Goal: Submit feedback/report problem: Submit feedback/report problem

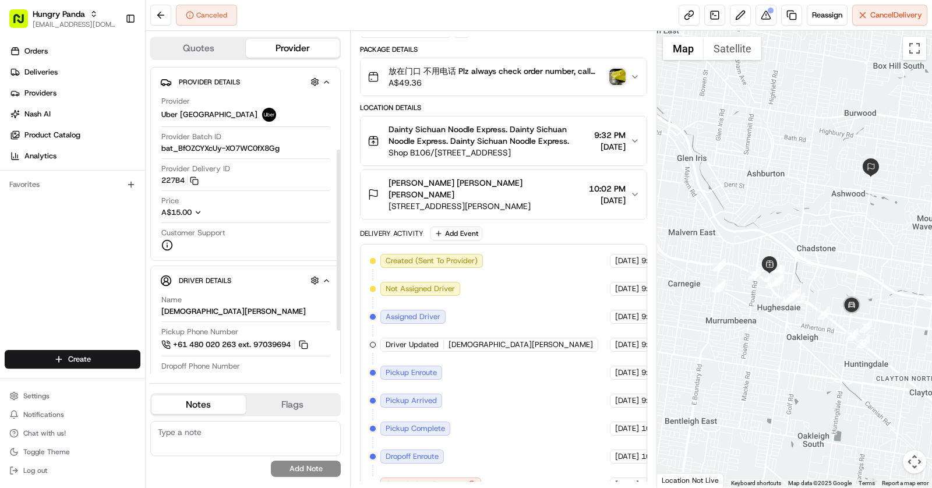
scroll to position [213, 0]
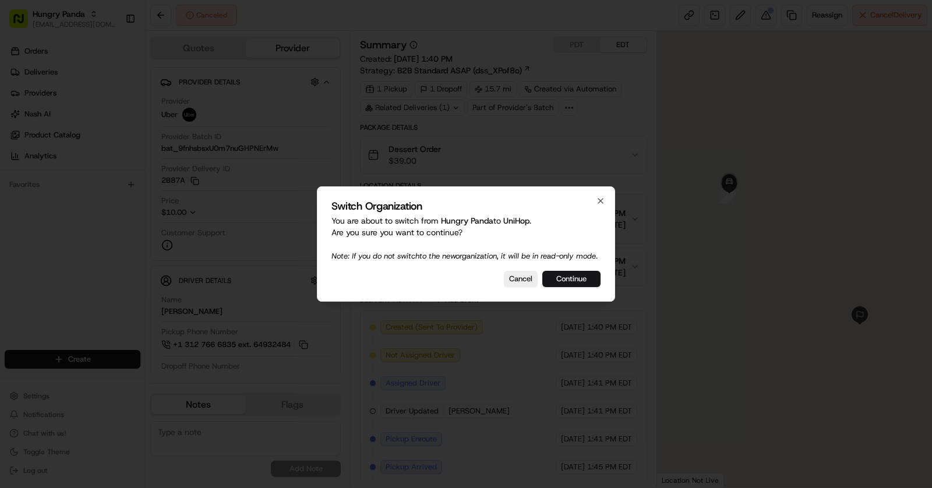
click at [573, 276] on button "Continue" at bounding box center [571, 279] width 58 height 16
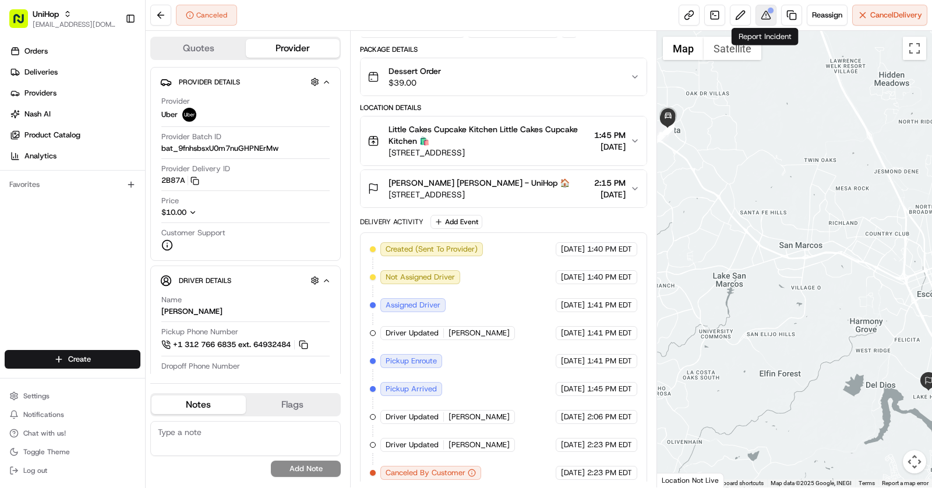
click at [769, 17] on button at bounding box center [766, 15] width 21 height 21
click at [712, 20] on link at bounding box center [714, 15] width 21 height 21
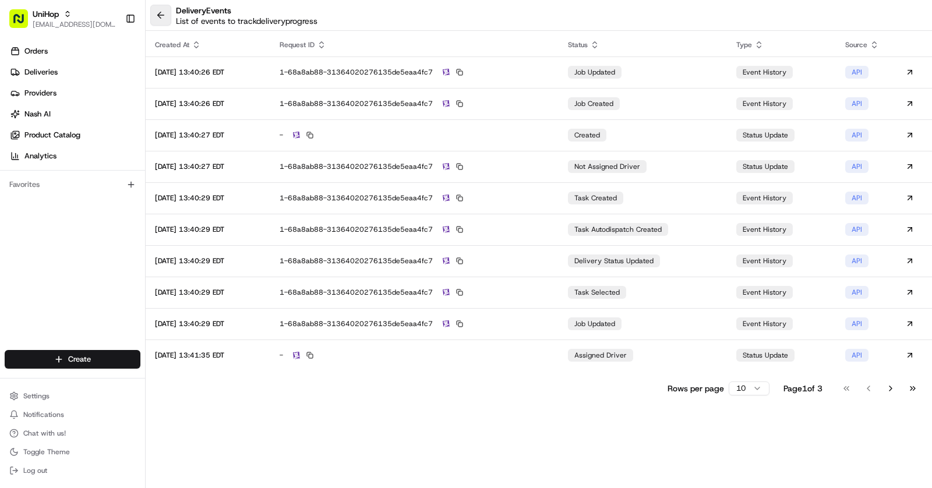
click at [163, 12] on button at bounding box center [160, 15] width 21 height 21
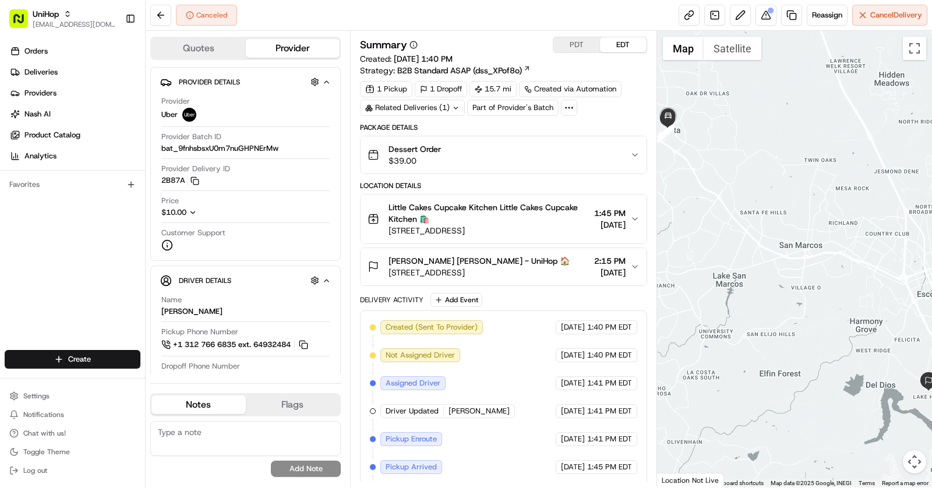
scroll to position [78, 0]
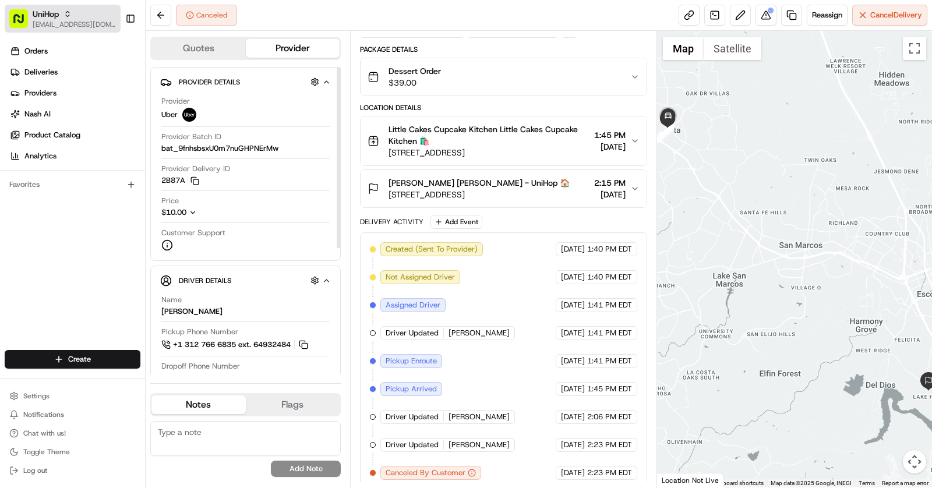
click at [62, 22] on span "[EMAIL_ADDRESS][DOMAIN_NAME]" at bounding box center [74, 24] width 83 height 9
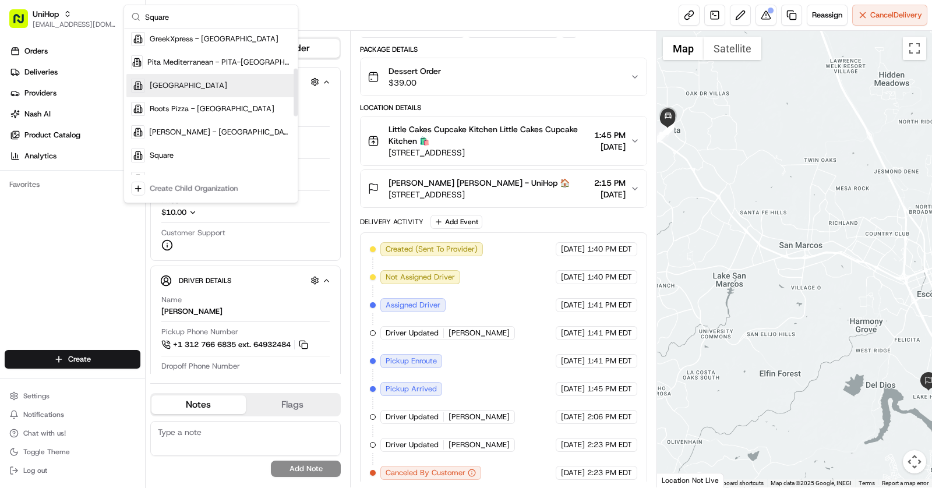
scroll to position [135, 0]
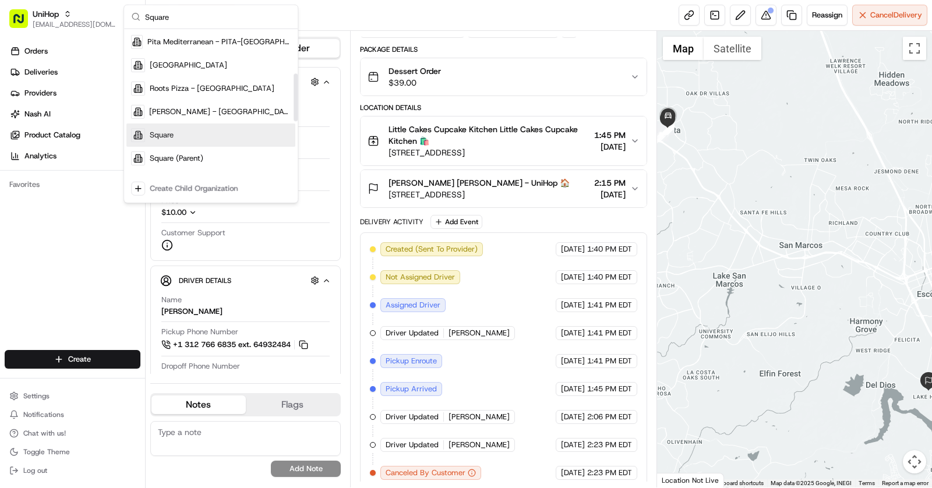
type input "Square"
click at [177, 131] on div "Square" at bounding box center [210, 134] width 169 height 23
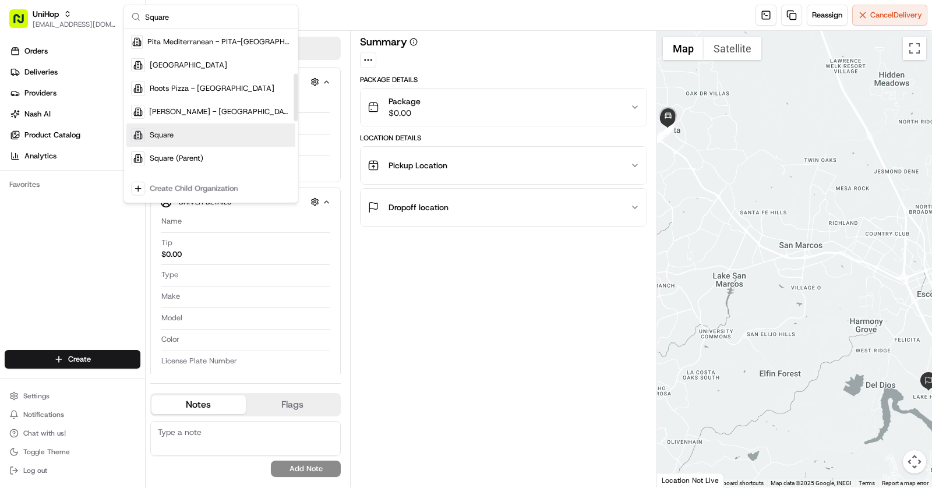
scroll to position [0, 0]
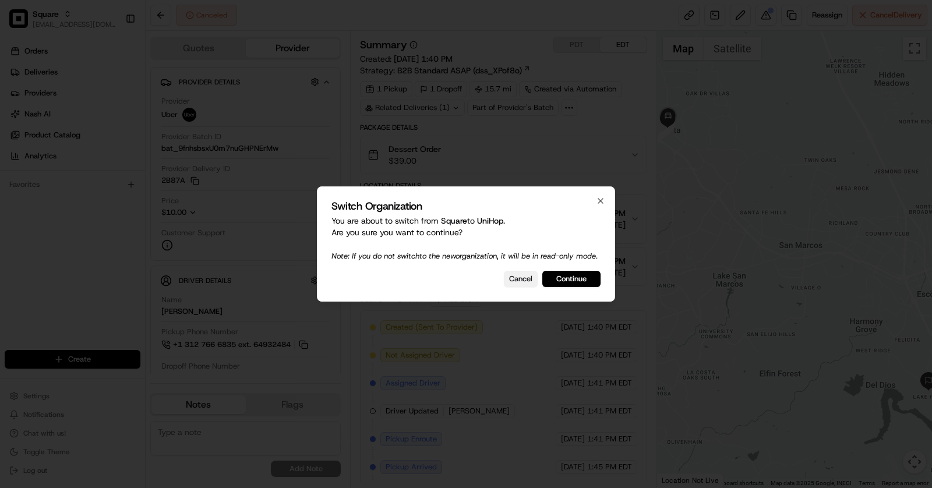
click at [531, 287] on button "Cancel" at bounding box center [521, 279] width 34 height 16
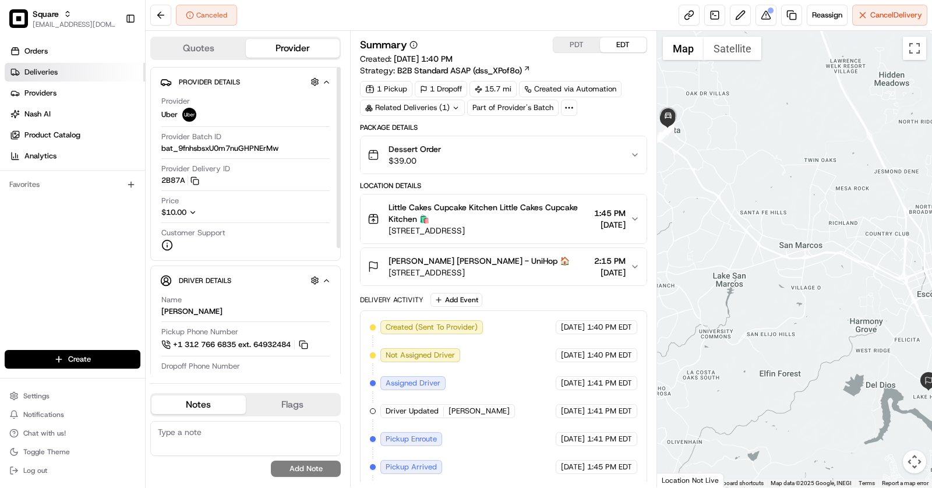
click at [82, 72] on link "Deliveries" at bounding box center [75, 72] width 140 height 19
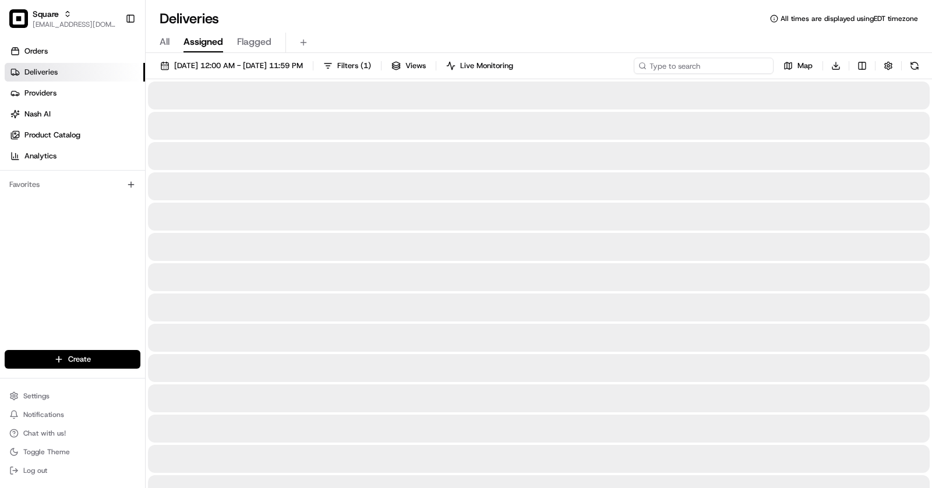
click at [703, 68] on input at bounding box center [704, 66] width 140 height 16
paste input "1451763"
type input "1451763"
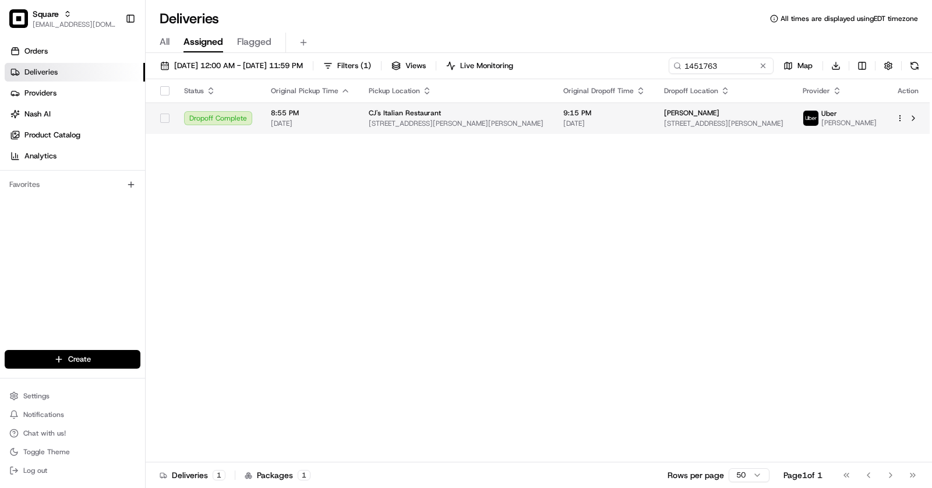
click at [703, 122] on span "[STREET_ADDRESS][PERSON_NAME]" at bounding box center [724, 123] width 120 height 9
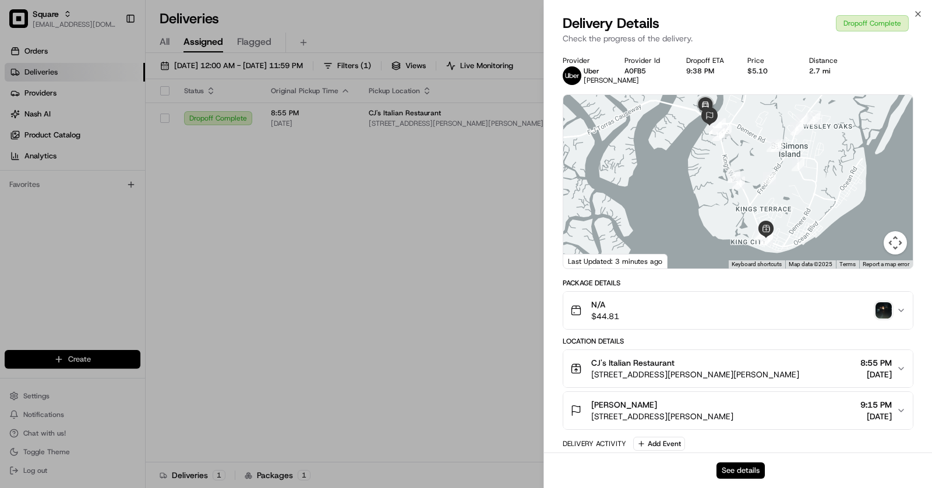
click at [743, 470] on button "See details" at bounding box center [741, 471] width 48 height 16
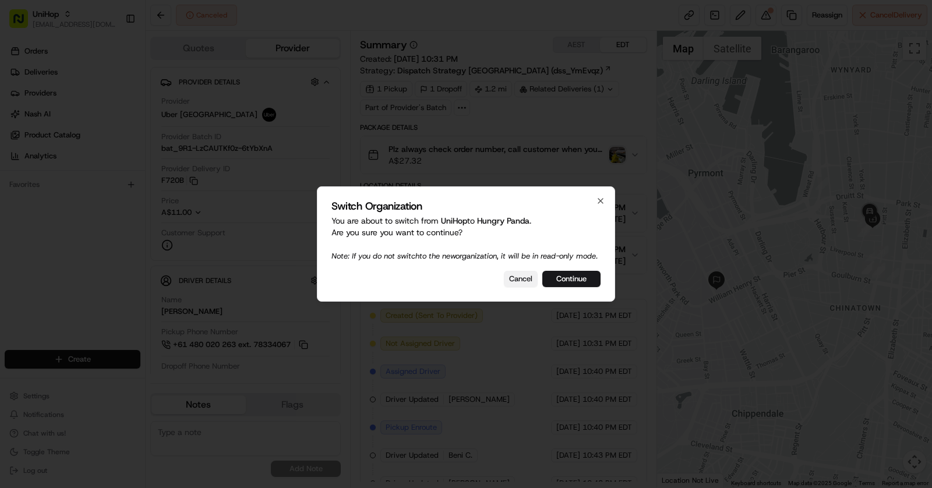
click at [527, 281] on button "Cancel" at bounding box center [521, 279] width 34 height 16
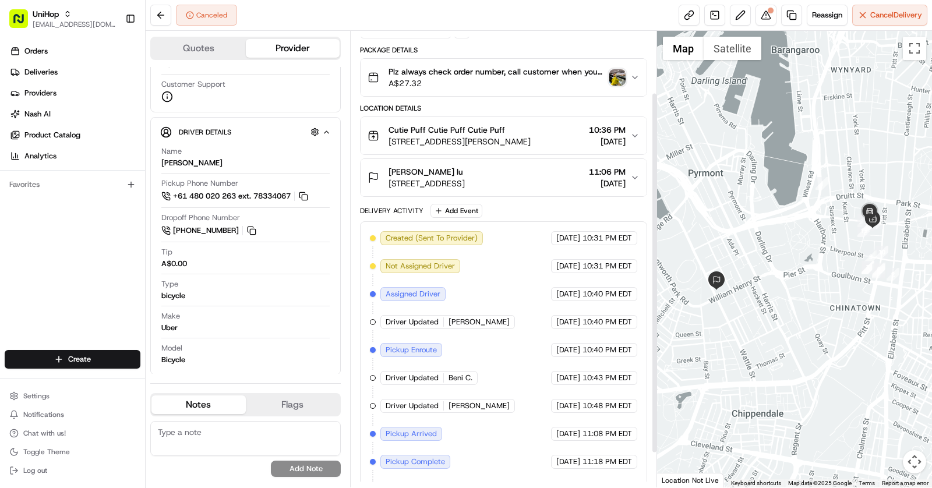
scroll to position [121, 0]
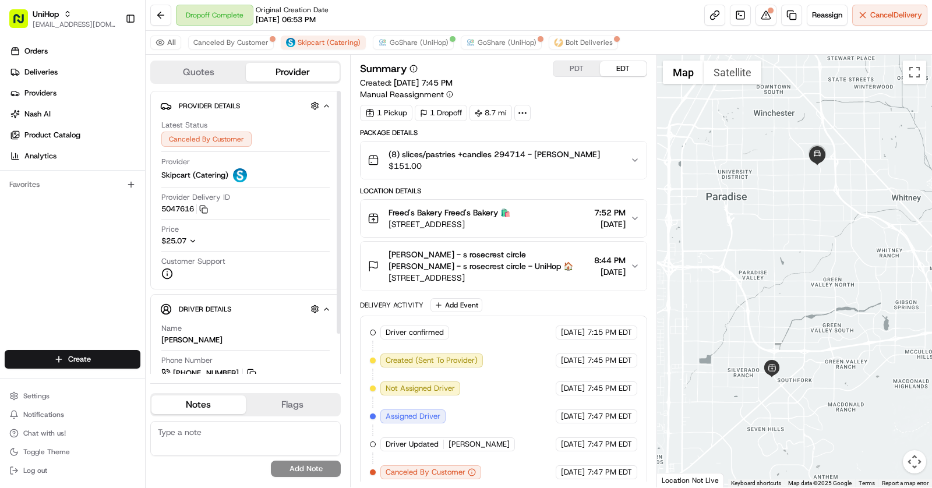
click at [193, 237] on icon "button" at bounding box center [193, 241] width 8 height 8
click at [242, 238] on span "$25.07" at bounding box center [247, 241] width 35 height 10
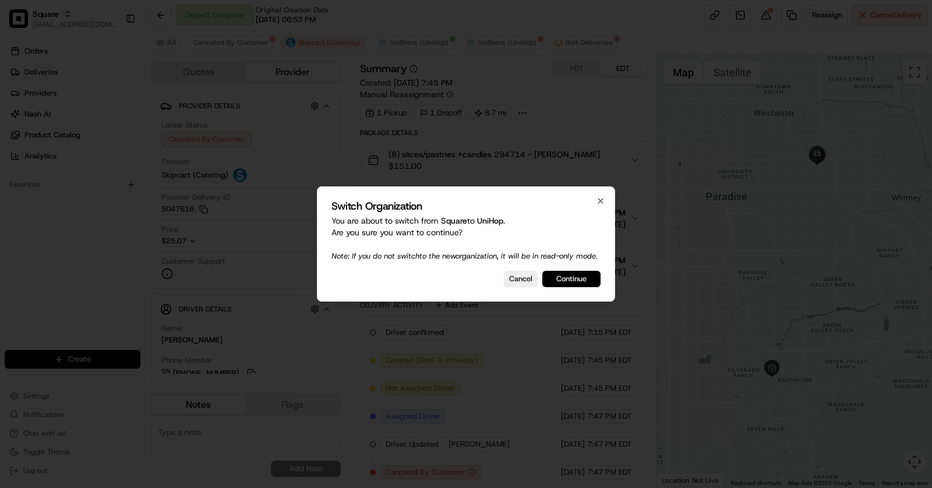
click at [585, 280] on button "Continue" at bounding box center [571, 279] width 58 height 16
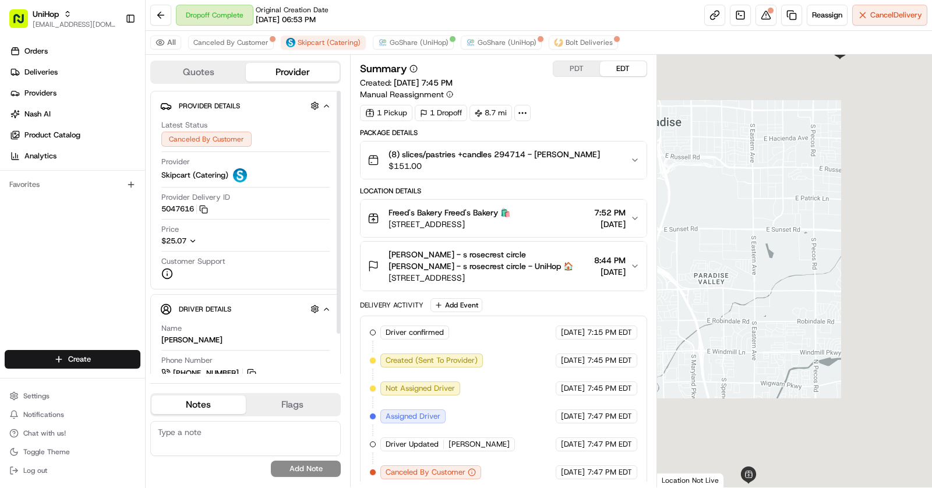
scroll to position [47, 0]
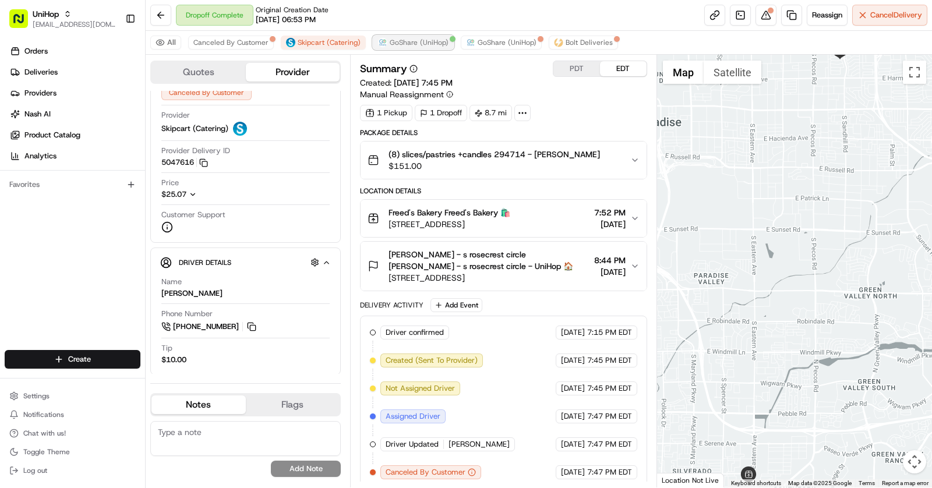
click at [397, 38] on span "GoShare (UniHop)" at bounding box center [419, 42] width 59 height 9
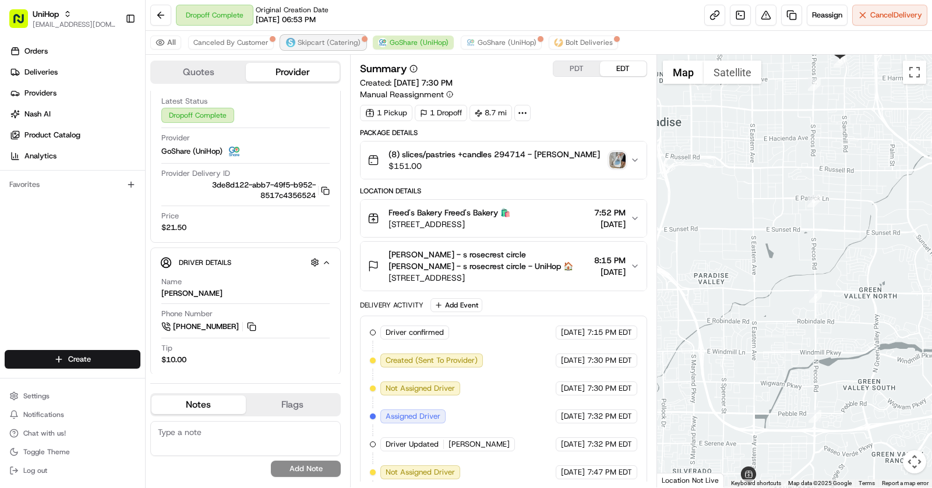
click at [302, 44] on span "Skipcart (Catering)" at bounding box center [329, 42] width 63 height 9
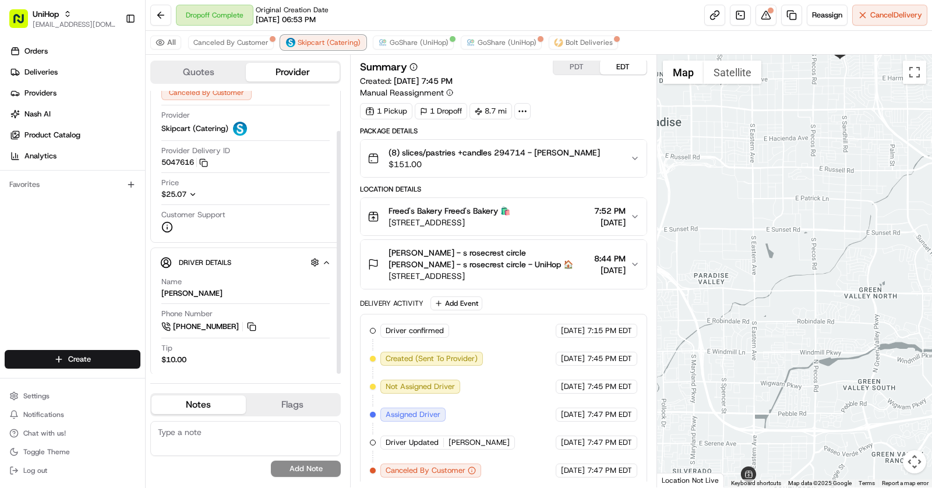
scroll to position [0, 0]
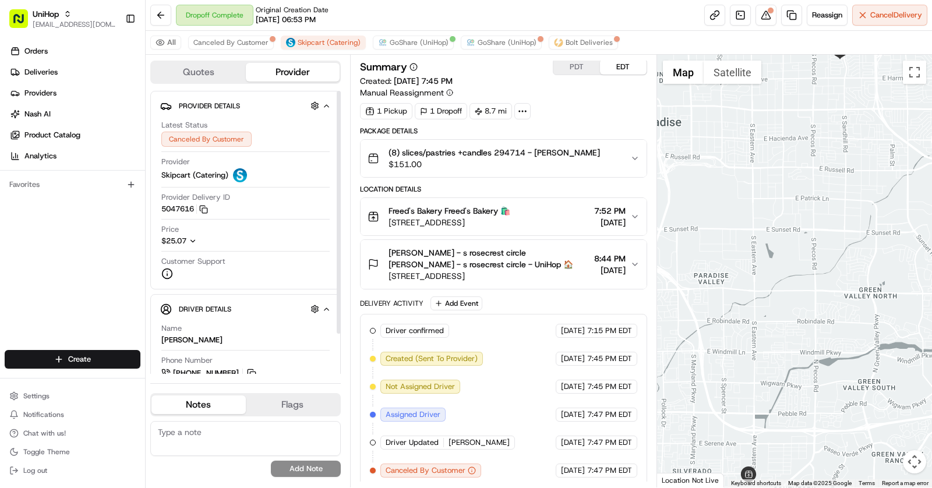
click at [198, 236] on div "$25.07" at bounding box center [186, 241] width 50 height 10
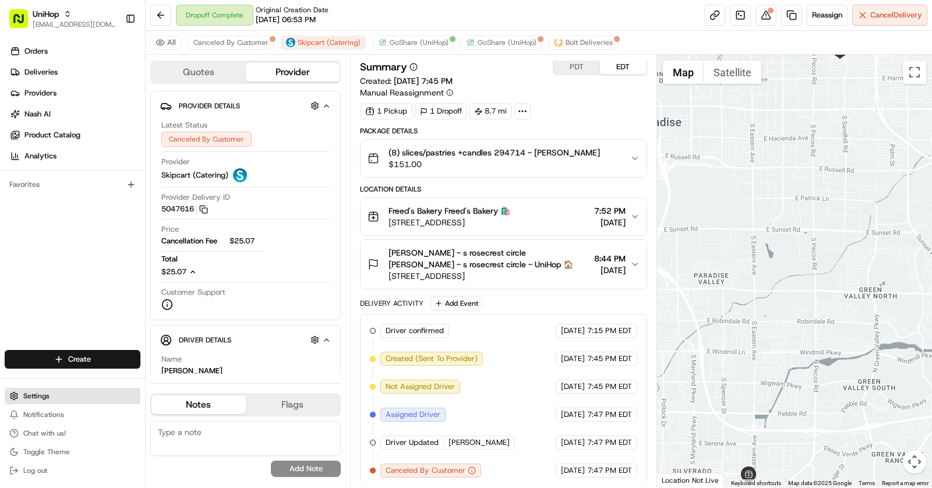
click at [52, 400] on button "Settings" at bounding box center [73, 396] width 136 height 16
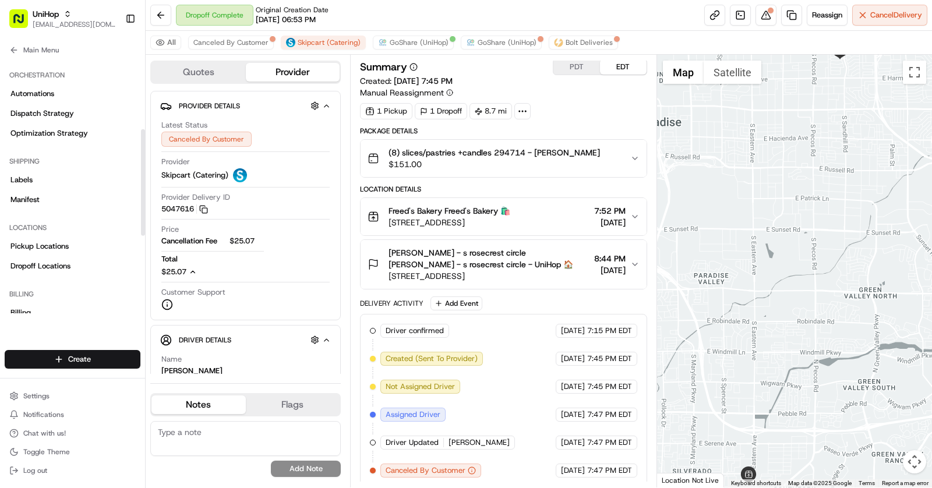
scroll to position [176, 0]
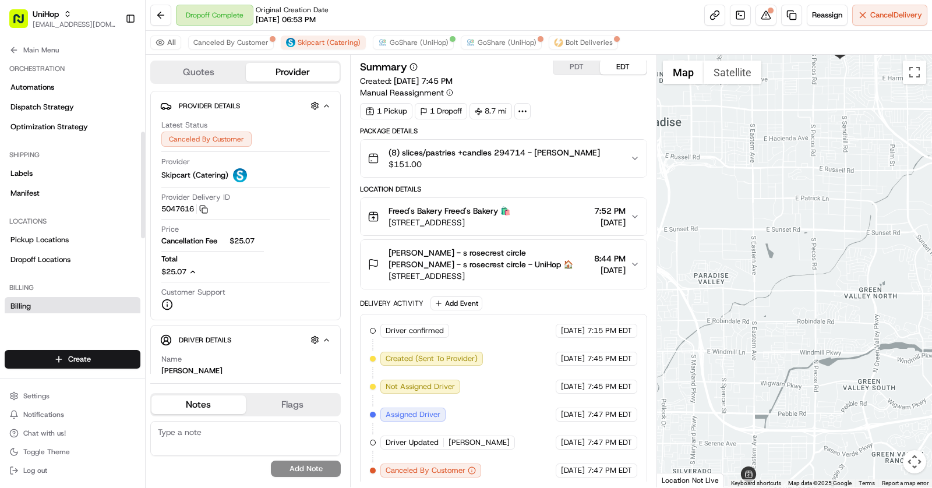
click at [47, 305] on link "Billing" at bounding box center [73, 306] width 136 height 19
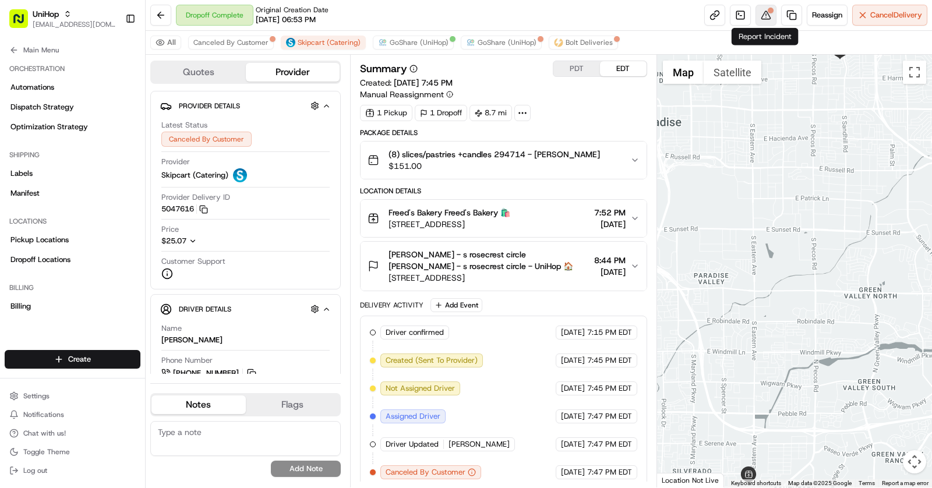
click at [772, 17] on button at bounding box center [766, 15] width 21 height 21
click at [204, 209] on icon "button" at bounding box center [203, 209] width 9 height 9
click at [196, 237] on icon "button" at bounding box center [193, 241] width 8 height 8
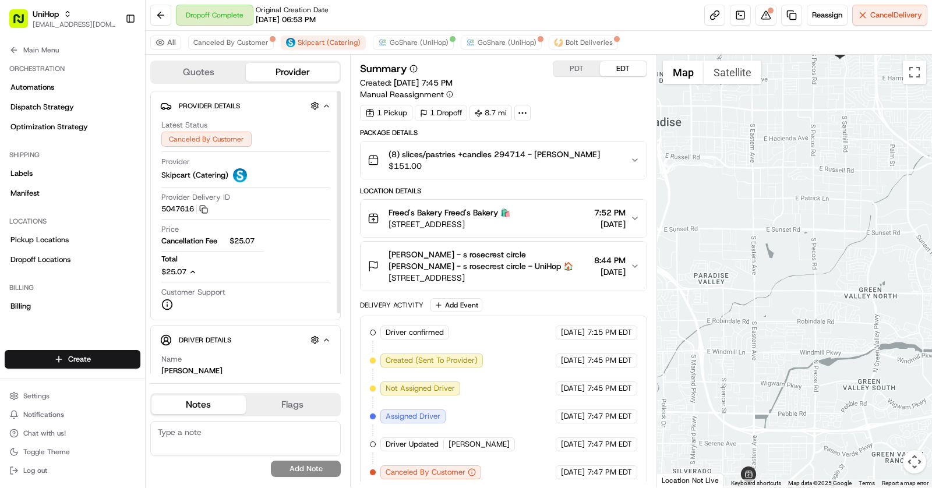
click at [248, 238] on span "$25.07" at bounding box center [247, 241] width 35 height 10
copy span "25.07"
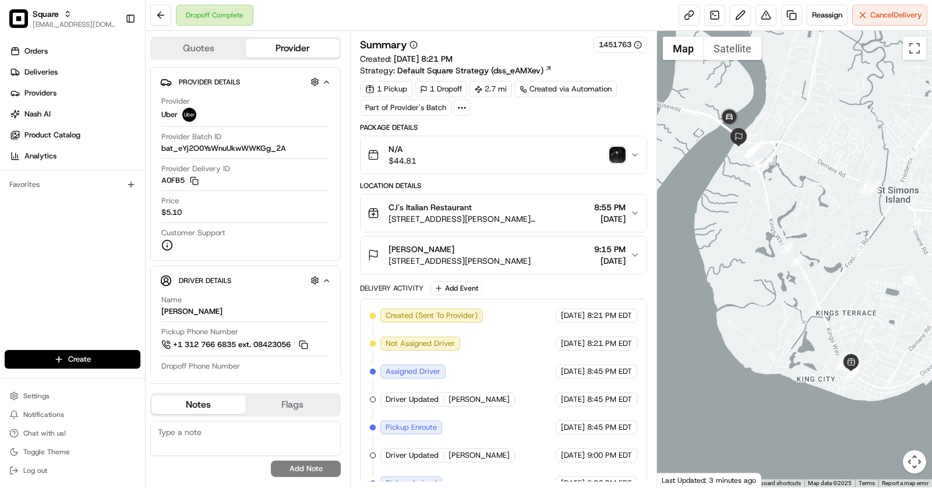
click at [616, 155] on img "button" at bounding box center [617, 155] width 16 height 16
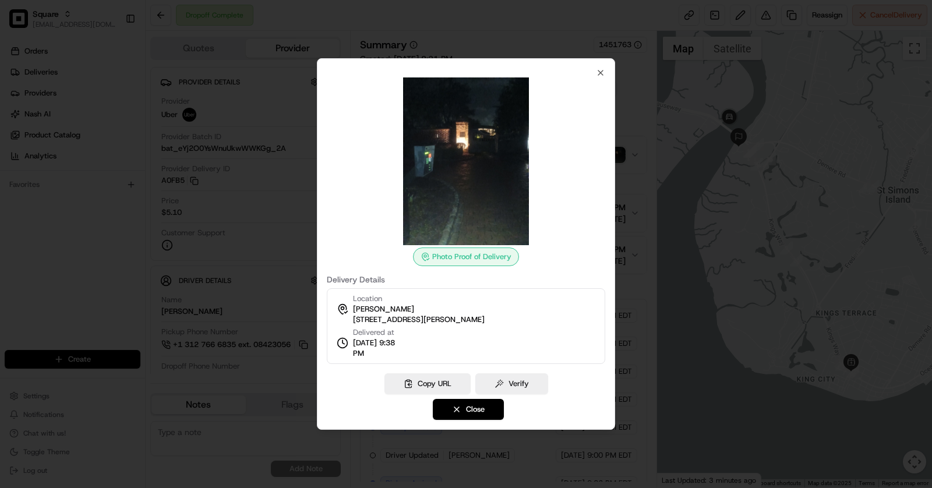
click at [645, 316] on div at bounding box center [466, 244] width 932 height 488
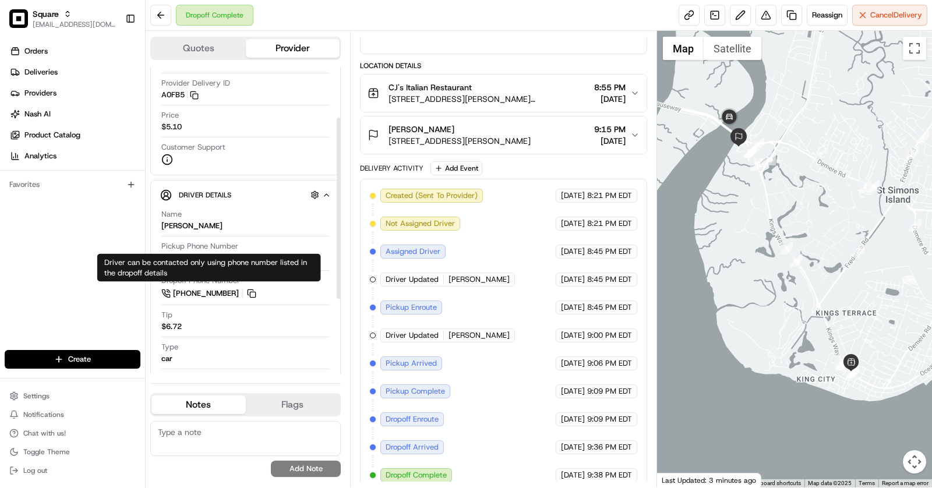
scroll to position [119, 0]
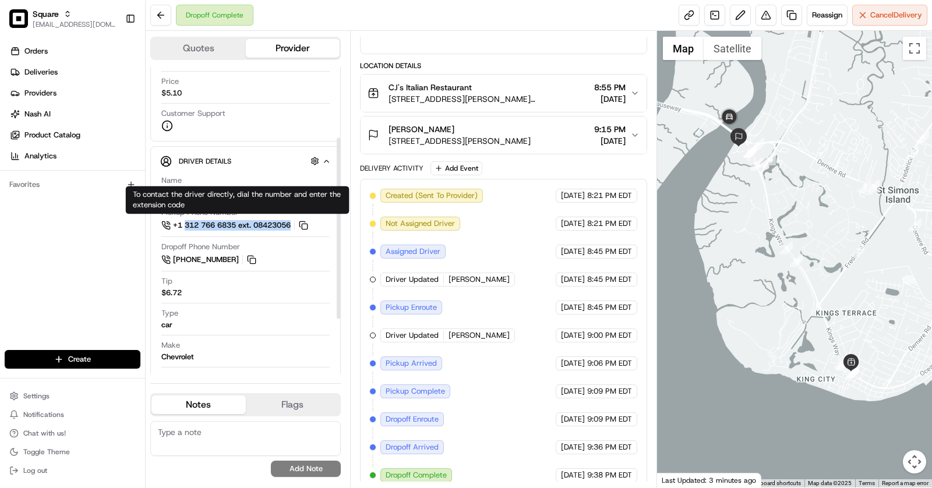
drag, startPoint x: 242, startPoint y: 231, endPoint x: 185, endPoint y: 222, distance: 58.4
click at [185, 222] on div "Pickup Phone Number +1 312 766 6835 ext. 08423056" at bounding box center [245, 222] width 168 height 30
click at [252, 181] on div "Name [PERSON_NAME]" at bounding box center [245, 186] width 168 height 22
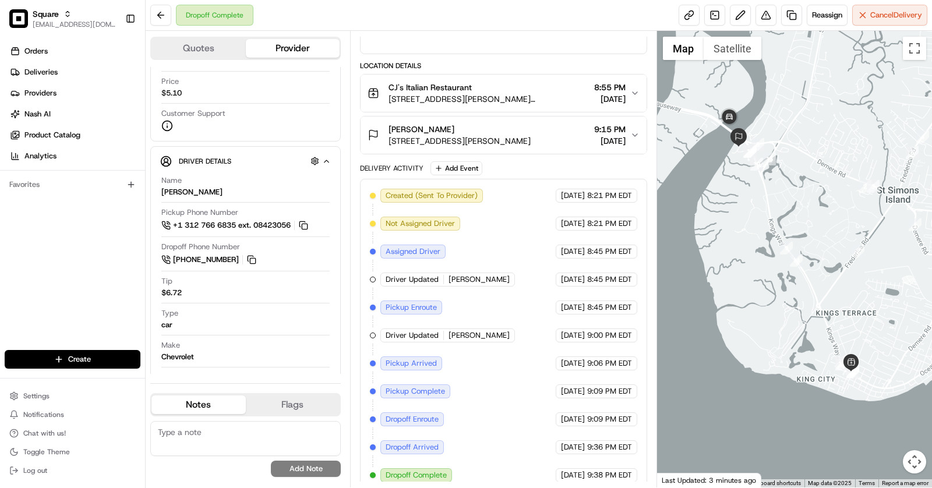
drag, startPoint x: 294, startPoint y: 229, endPoint x: 241, endPoint y: 2, distance: 232.7
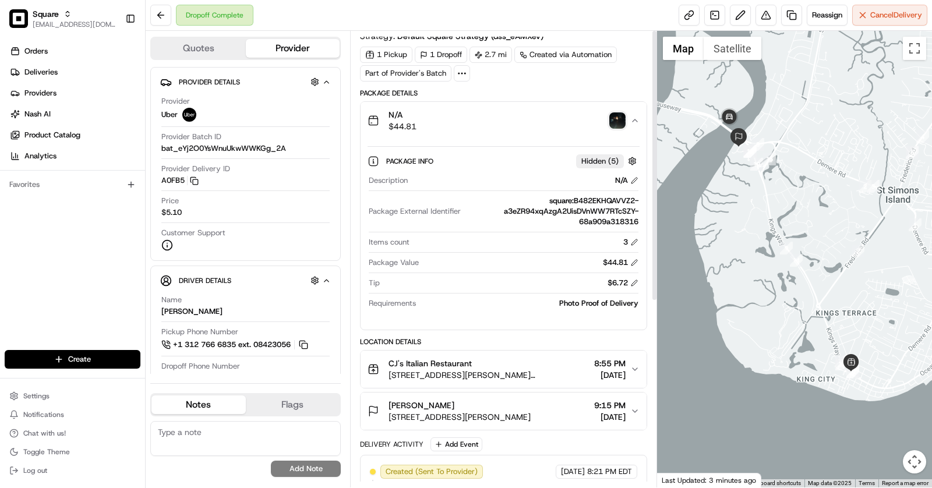
scroll to position [0, 0]
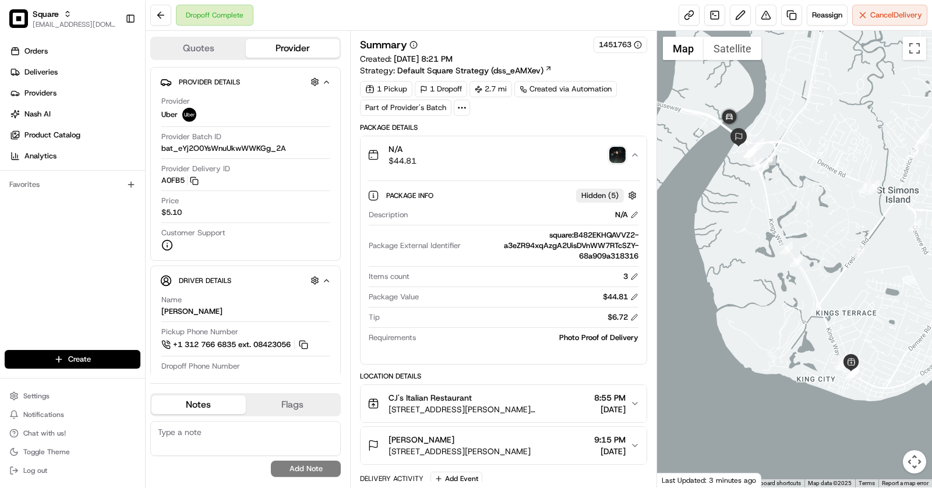
click at [615, 156] on img "button" at bounding box center [617, 155] width 16 height 16
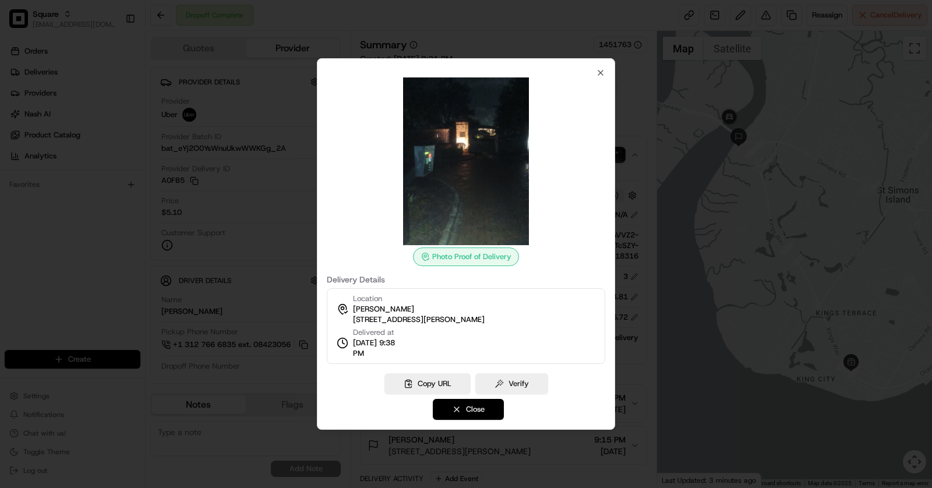
click at [478, 412] on button "Close" at bounding box center [468, 409] width 71 height 21
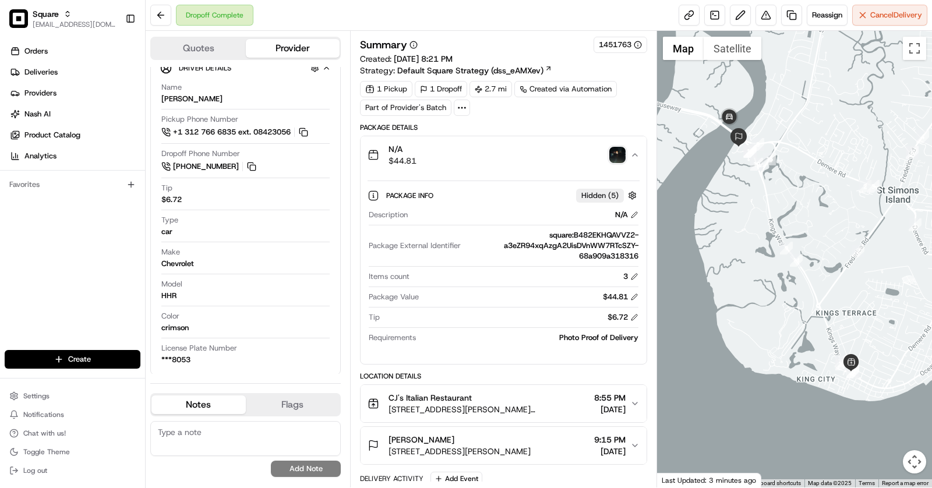
click at [619, 154] on img "button" at bounding box center [617, 155] width 16 height 16
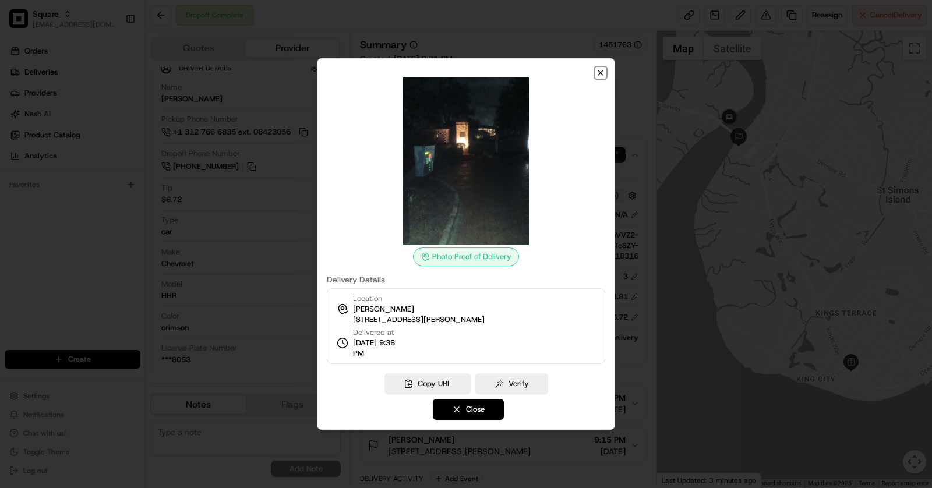
click at [600, 73] on icon "button" at bounding box center [600, 72] width 5 height 5
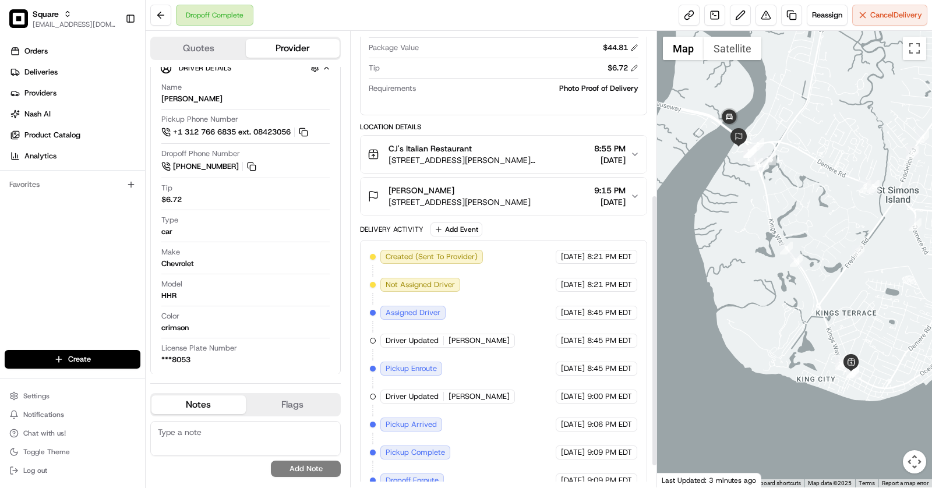
scroll to position [310, 0]
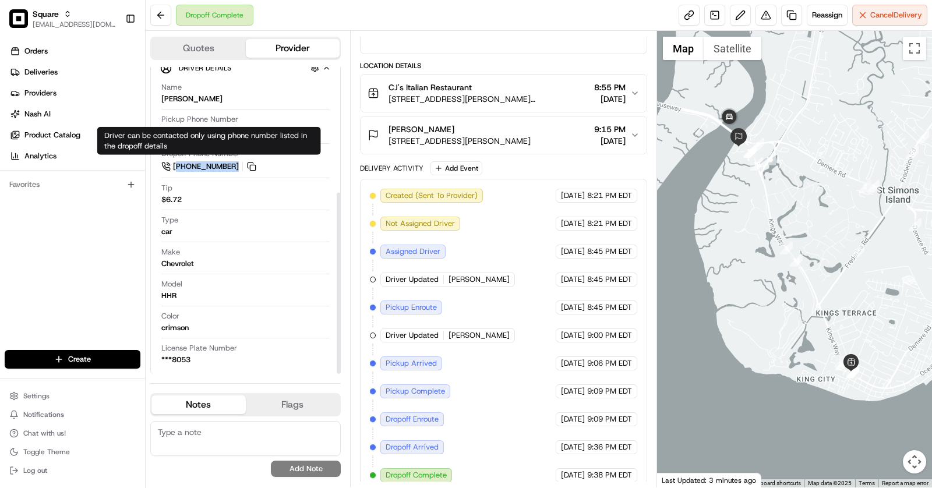
drag, startPoint x: 271, startPoint y: 168, endPoint x: 177, endPoint y: 162, distance: 94.0
click at [177, 162] on div "Dropoff Phone Number [PHONE_NUMBER]" at bounding box center [245, 161] width 168 height 24
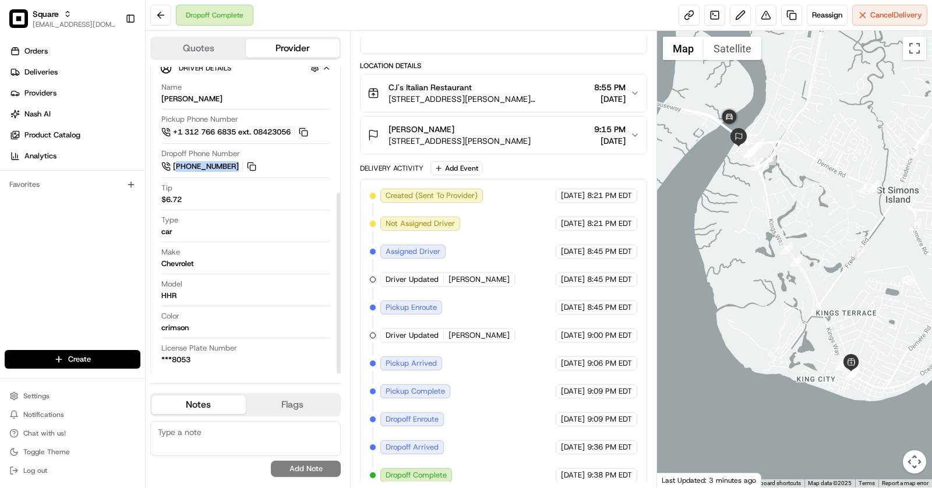
click at [268, 167] on div "Dropoff Phone Number [PHONE_NUMBER]" at bounding box center [245, 161] width 168 height 24
click at [537, 142] on button "[PERSON_NAME] [STREET_ADDRESS][PERSON_NAME] 9:15 PM [DATE]" at bounding box center [504, 135] width 286 height 37
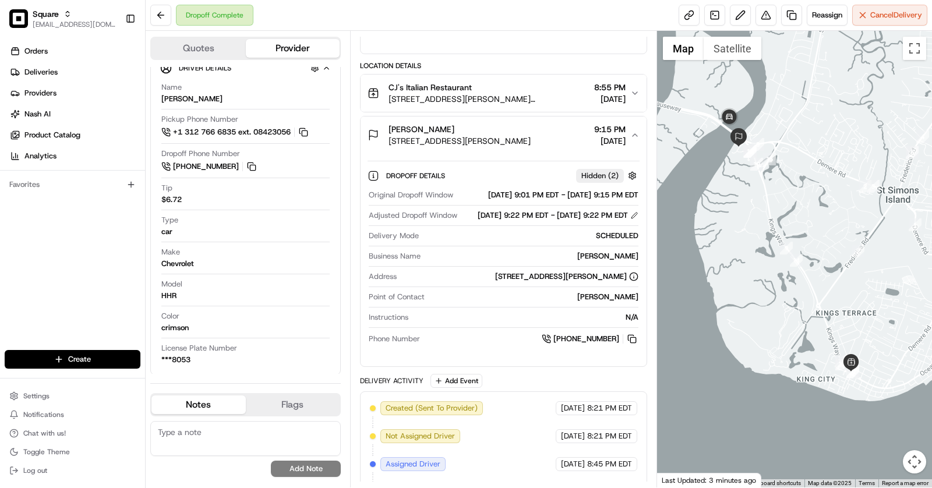
click at [522, 135] on span "[STREET_ADDRESS][PERSON_NAME]" at bounding box center [460, 141] width 142 height 12
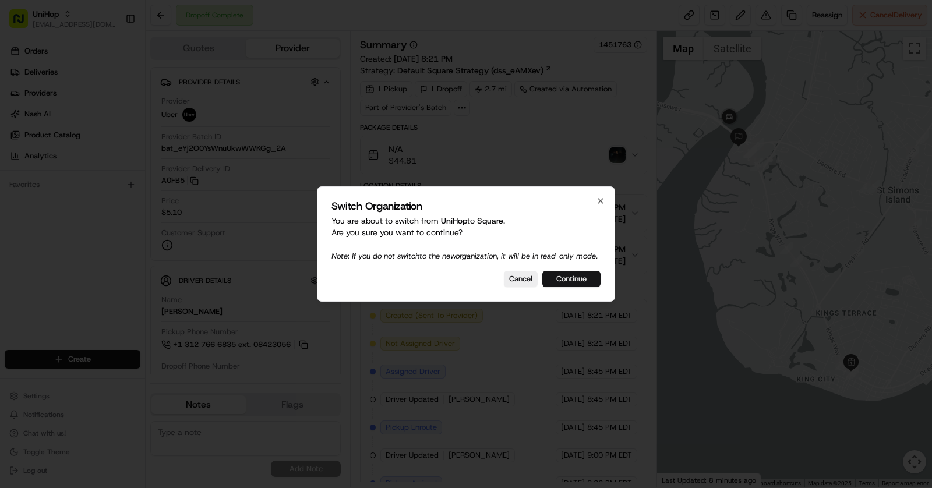
click at [573, 283] on button "Continue" at bounding box center [571, 279] width 58 height 16
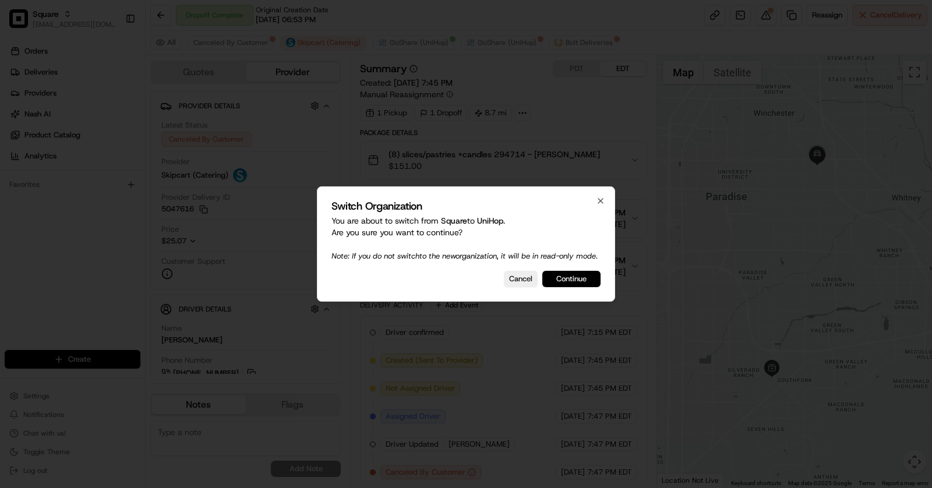
click at [570, 283] on button "Continue" at bounding box center [571, 279] width 58 height 16
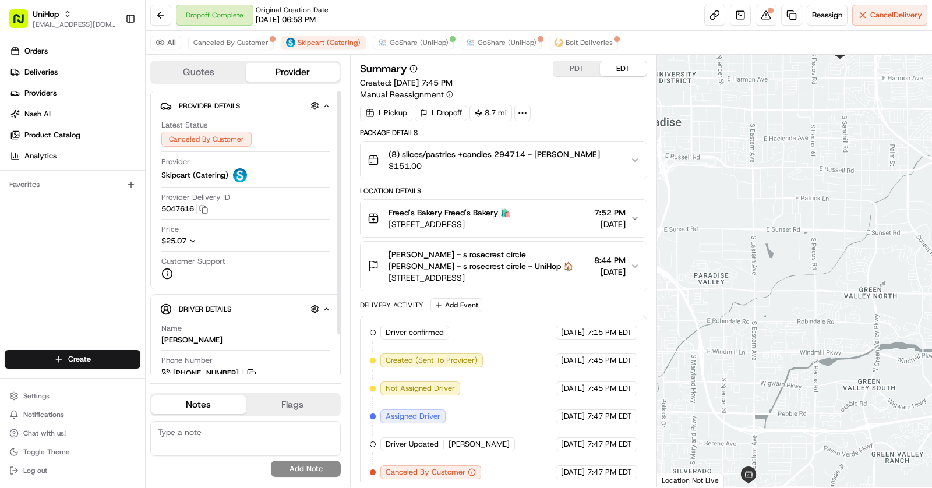
click at [196, 242] on icon "button" at bounding box center [193, 241] width 8 height 8
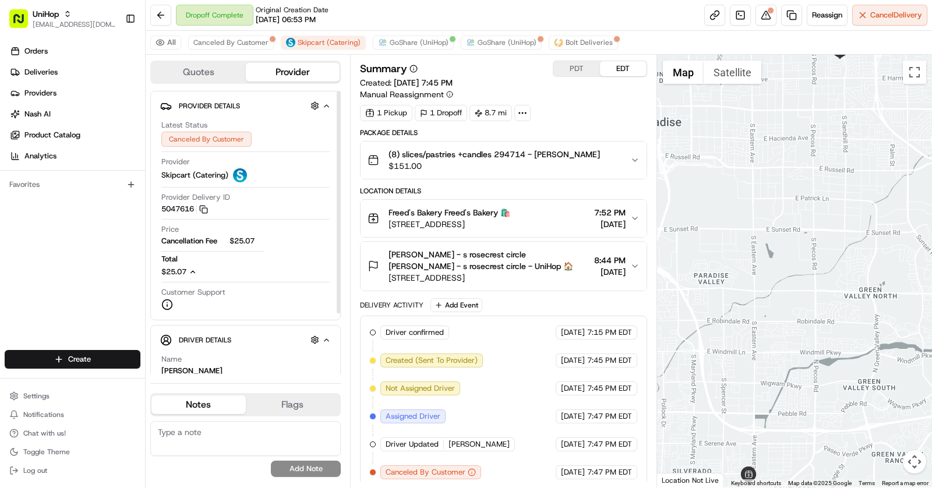
click at [247, 238] on span "$25.07" at bounding box center [247, 241] width 35 height 10
copy span "25.07"
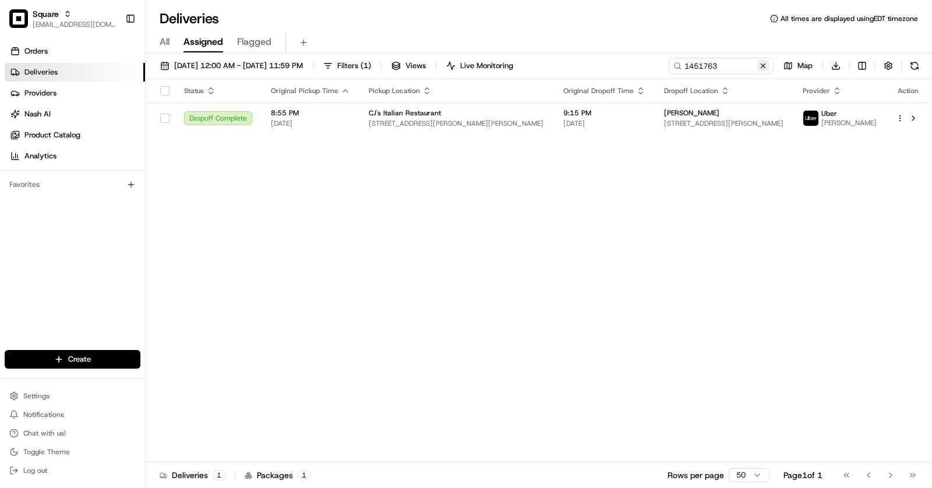
click at [764, 64] on button at bounding box center [763, 66] width 12 height 12
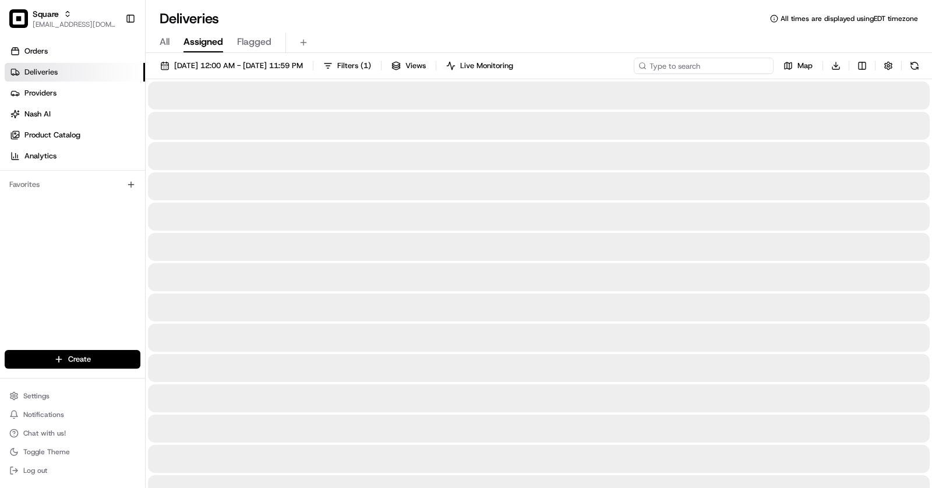
click at [716, 64] on input at bounding box center [704, 66] width 140 height 16
paste input "561565729"
type input "561565729"
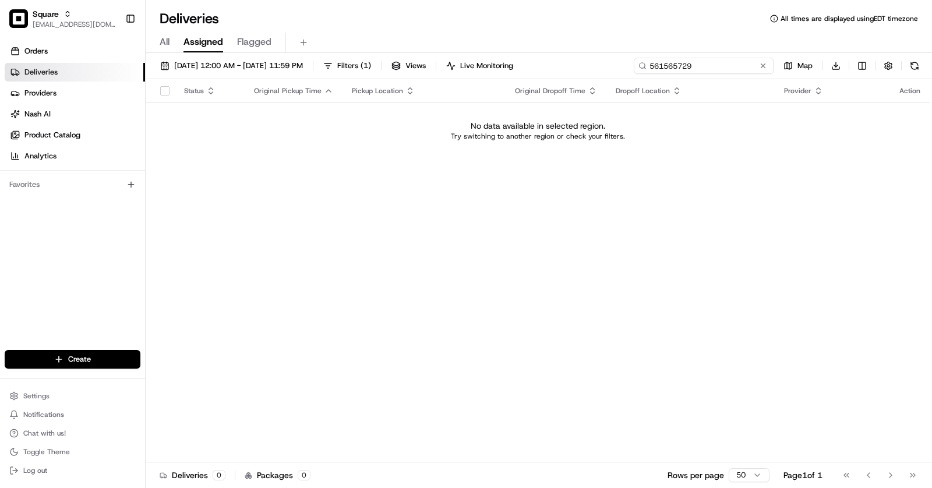
drag, startPoint x: 705, startPoint y: 70, endPoint x: 633, endPoint y: 69, distance: 72.2
click at [633, 69] on div "08/22/2025 12:00 AM - 08/22/2025 11:59 PM Filters ( 1 ) Views Live Monitoring 5…" at bounding box center [539, 69] width 786 height 22
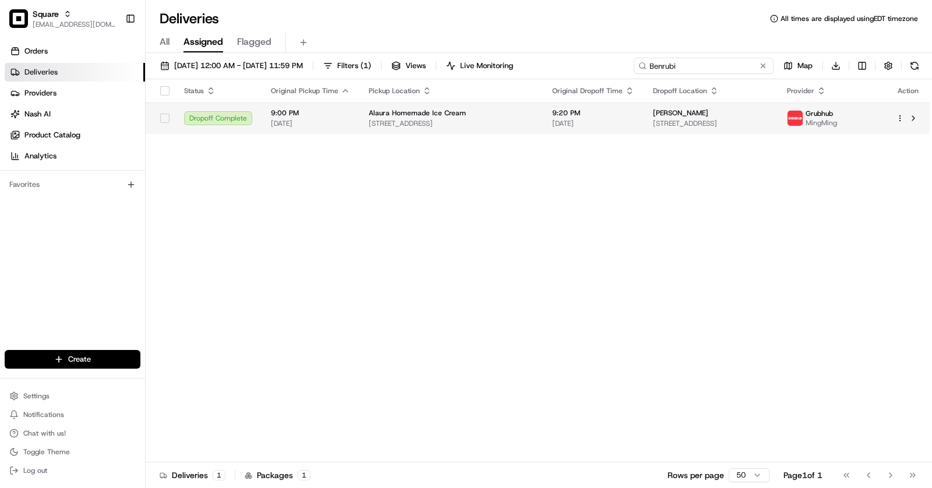
type input "Benrubi"
click at [684, 123] on span "420 N Broadway, Pitman, NJ 08071, USA" at bounding box center [710, 123] width 115 height 9
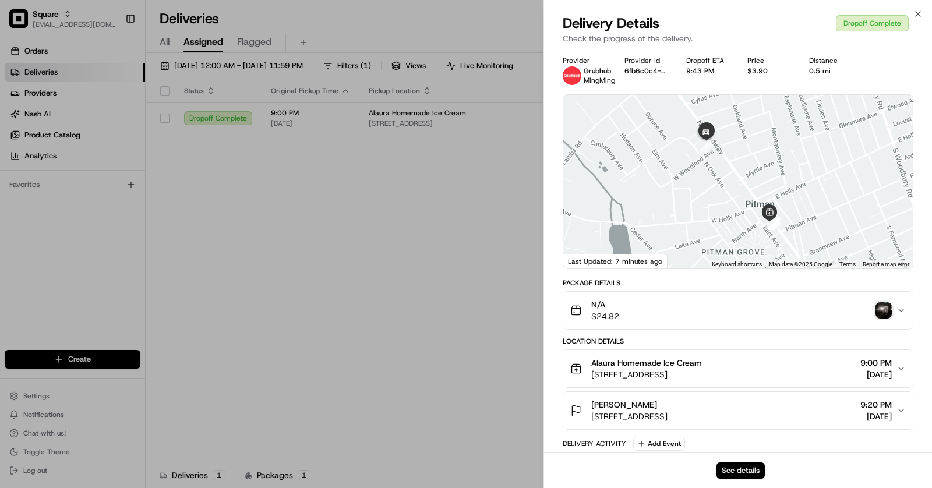
click at [744, 463] on button "See details" at bounding box center [741, 471] width 48 height 16
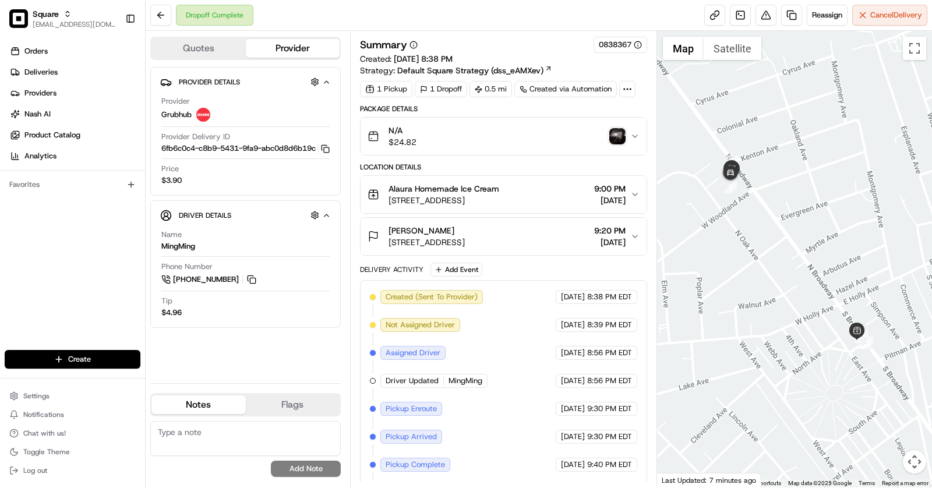
scroll to position [75, 0]
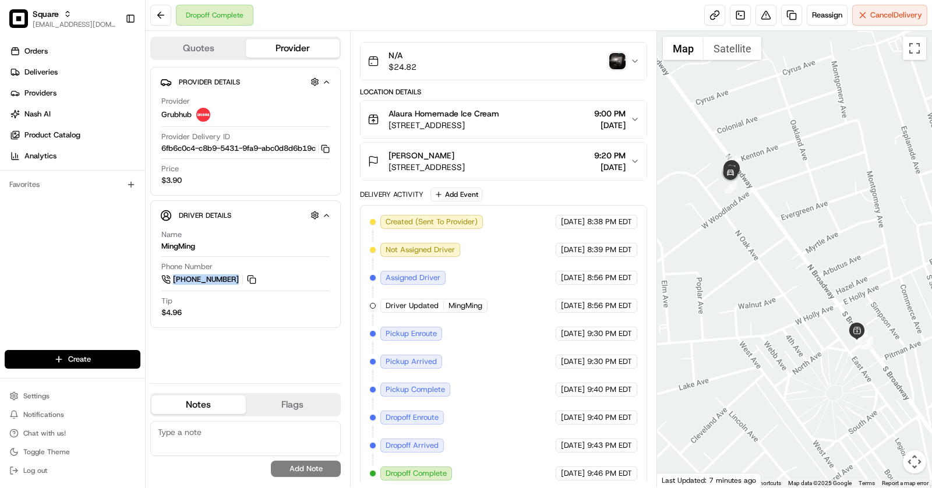
drag, startPoint x: 154, startPoint y: 291, endPoint x: 246, endPoint y: 294, distance: 91.5
click at [246, 294] on div "Driver Details Hidden ( 10 ) Name MingMing Phone Number +1 646 331 3238 Tip $4.…" at bounding box center [245, 264] width 190 height 128
copy link "+1 646 331 3238"
click at [745, 14] on link at bounding box center [740, 15] width 21 height 21
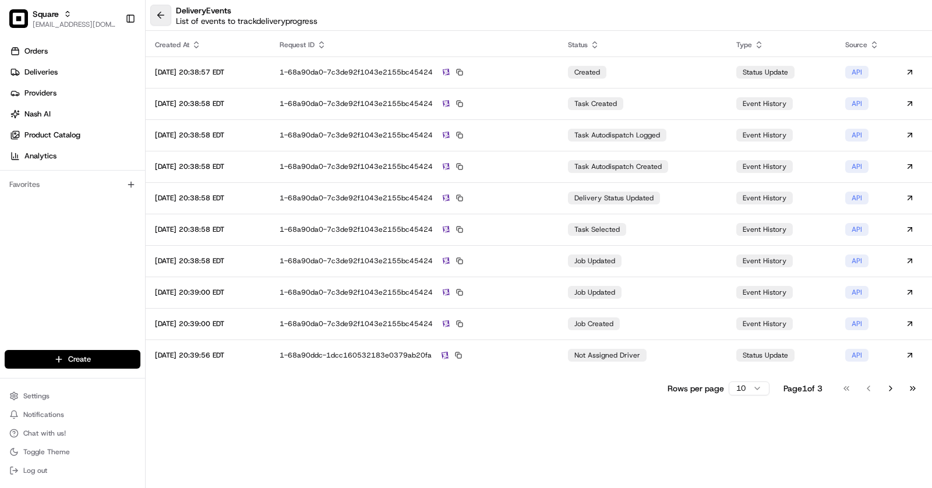
click at [163, 20] on button at bounding box center [160, 15] width 21 height 21
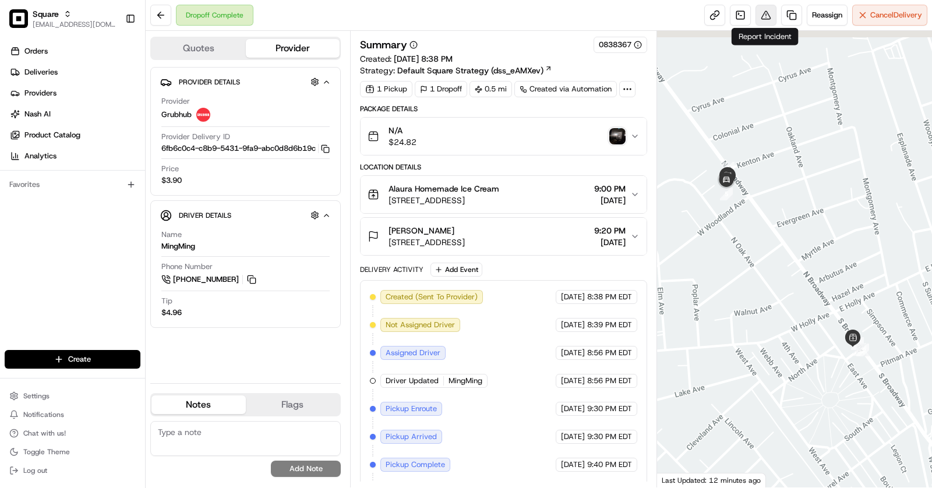
click at [767, 19] on button at bounding box center [766, 15] width 21 height 21
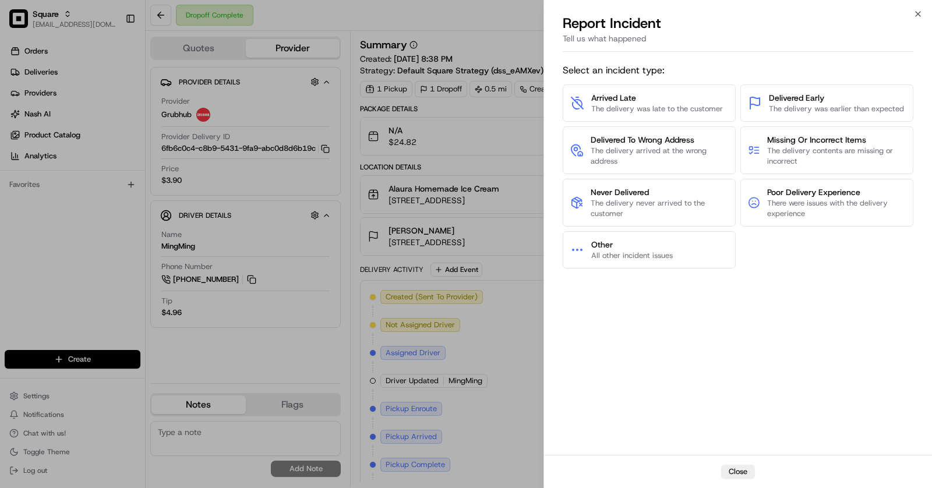
drag, startPoint x: 636, startPoint y: 195, endPoint x: 774, endPoint y: 249, distance: 147.8
click at [774, 249] on div "Arrived Late The delivery was late to the customer Delivered Early The delivery…" at bounding box center [738, 176] width 351 height 184
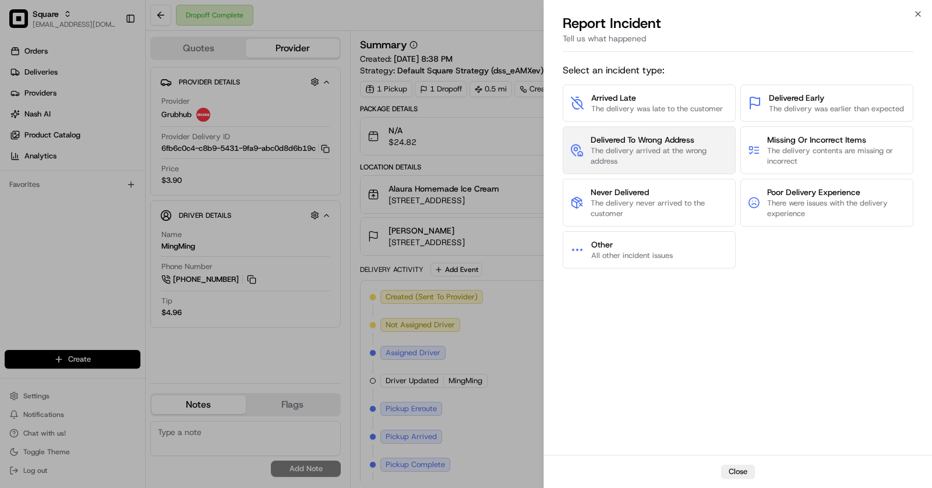
click at [630, 142] on span "Delivered To Wrong Address" at bounding box center [659, 140] width 137 height 12
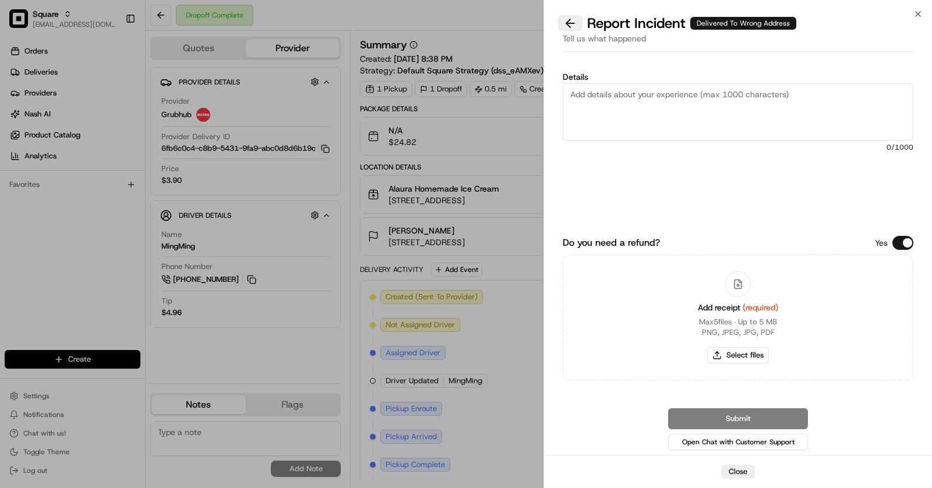
click at [569, 23] on button at bounding box center [570, 23] width 24 height 16
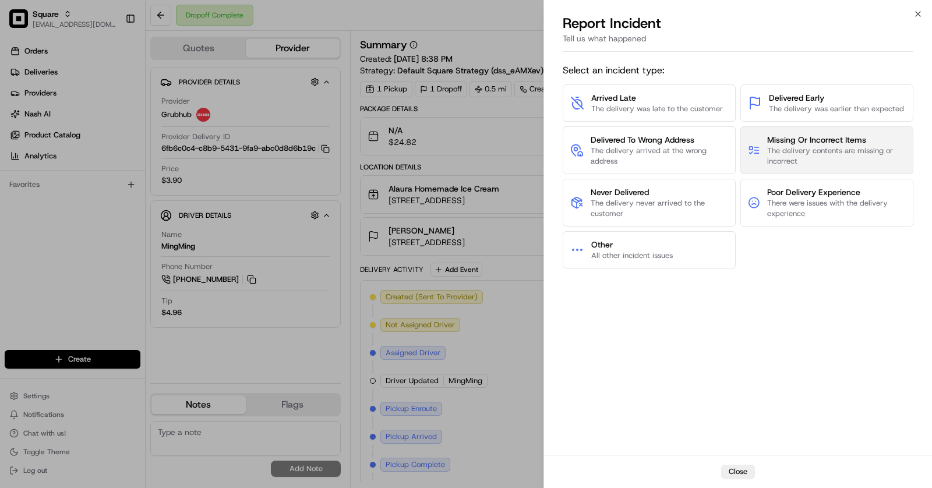
click at [818, 146] on span "The delivery contents are missing or incorrect" at bounding box center [836, 156] width 139 height 21
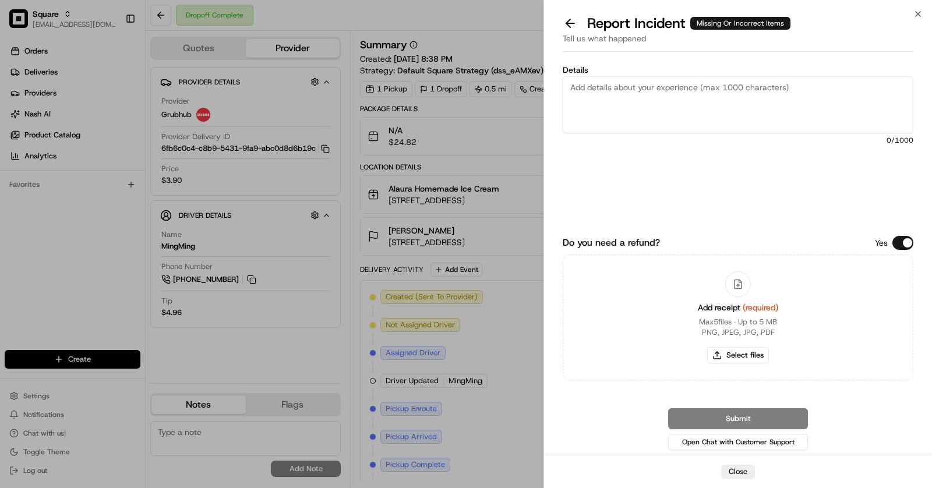
click at [644, 97] on textarea "Details" at bounding box center [738, 104] width 351 height 57
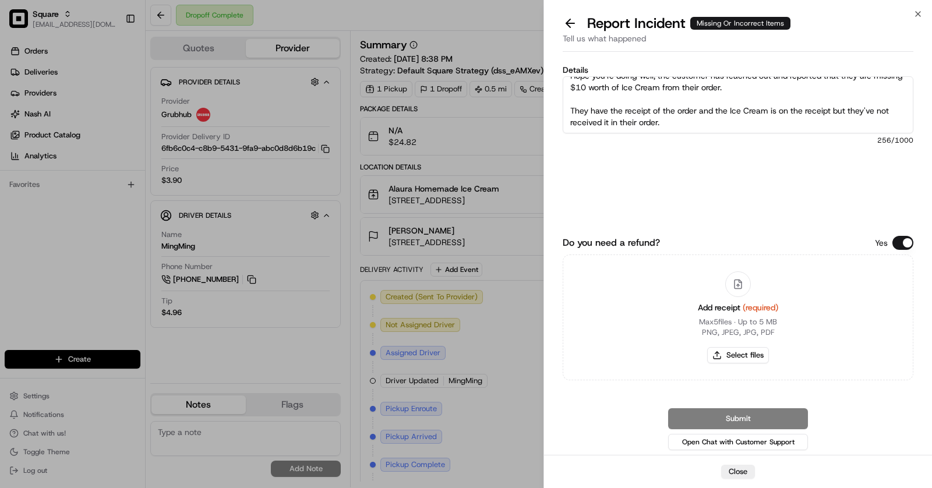
scroll to position [53, 0]
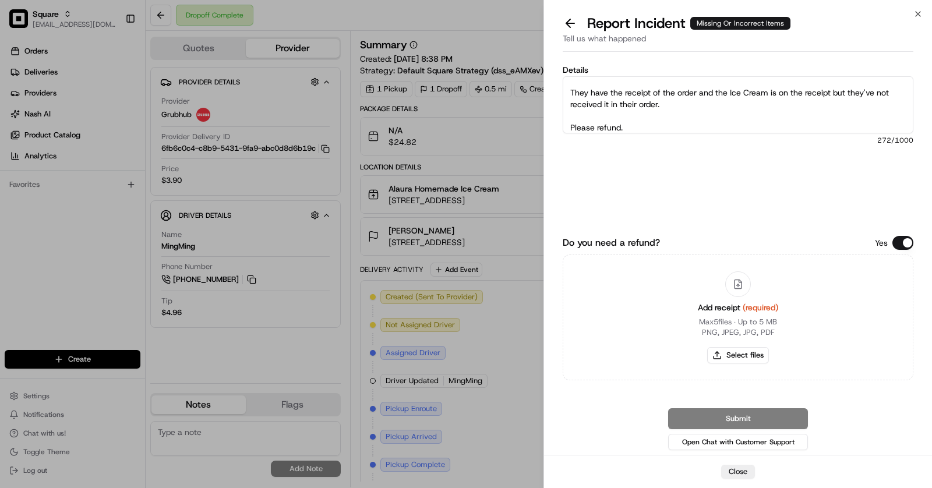
type textarea "Hi Team, Hope you're doing well, the customer has reached out and reported that…"
click at [905, 239] on button "Do you need a refund?" at bounding box center [902, 243] width 21 height 14
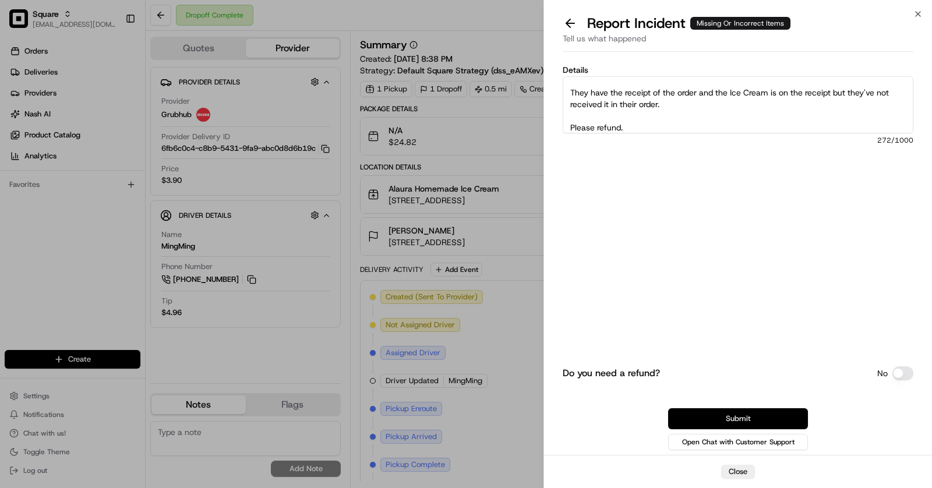
click at [759, 424] on button "Submit" at bounding box center [738, 418] width 140 height 21
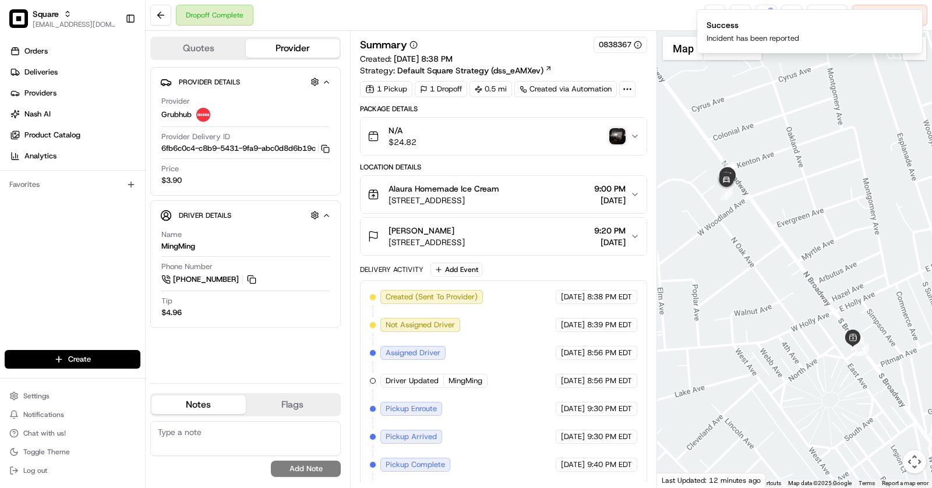
click at [208, 436] on textarea at bounding box center [245, 438] width 190 height 35
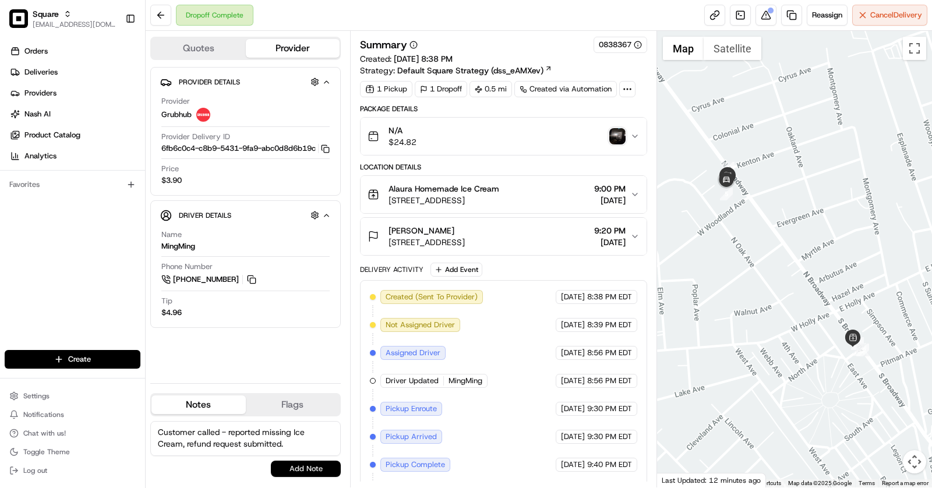
type textarea "Customer called - reported missing Ice Cream, refund request submitted."
click at [323, 464] on button "Add Note" at bounding box center [306, 469] width 70 height 16
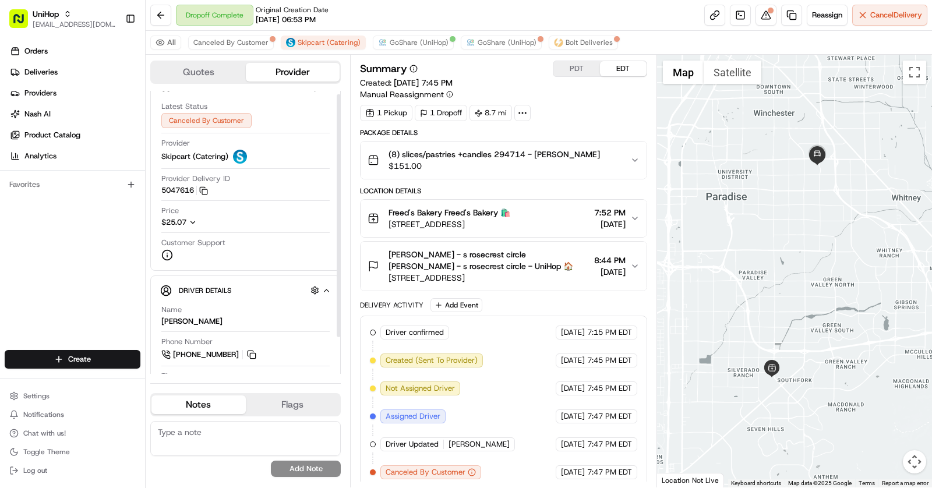
scroll to position [47, 0]
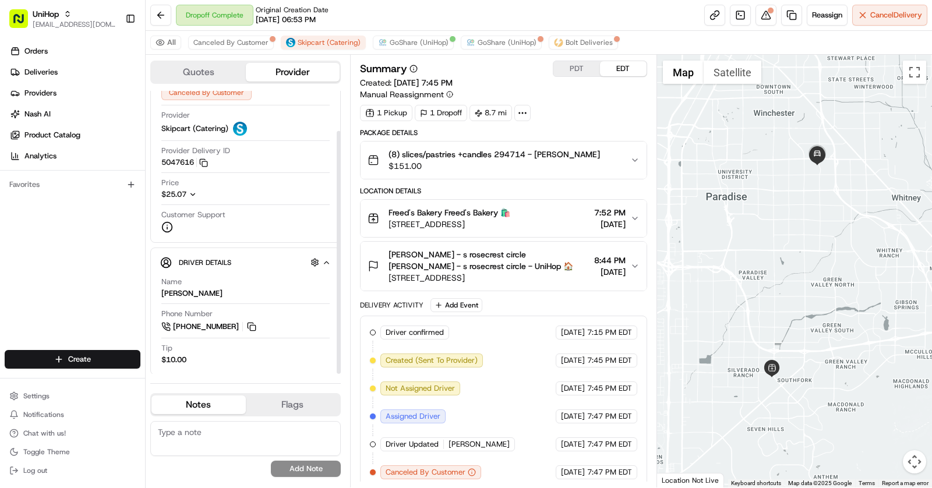
click at [192, 193] on icon "button" at bounding box center [193, 194] width 4 height 2
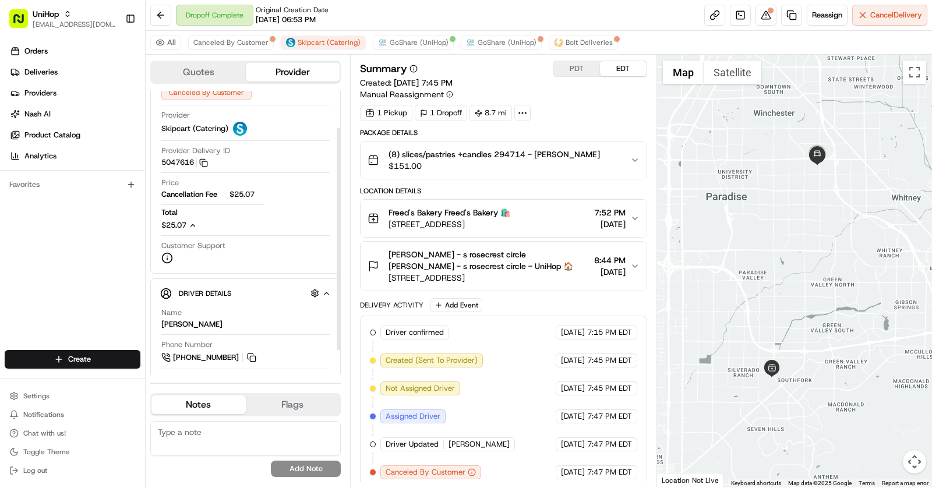
click at [242, 192] on span "$25.07" at bounding box center [247, 194] width 35 height 10
copy span "25.07"
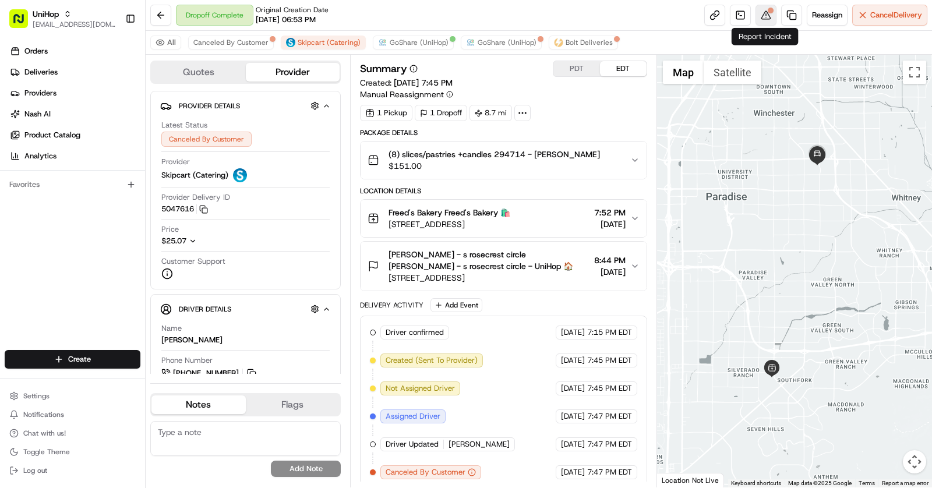
click at [773, 15] on button at bounding box center [766, 15] width 21 height 21
click at [264, 40] on span "Canceled By Customer" at bounding box center [230, 42] width 75 height 9
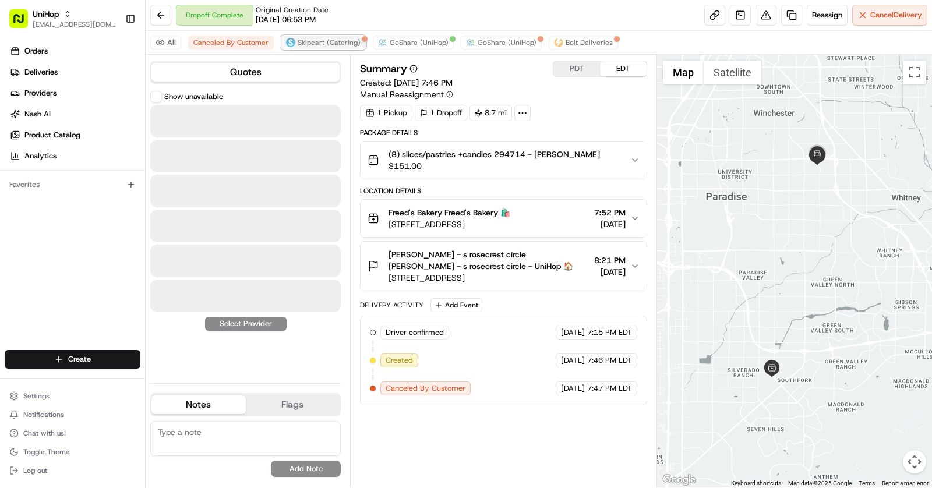
click at [308, 40] on span "Skipcart (Catering)" at bounding box center [329, 42] width 63 height 9
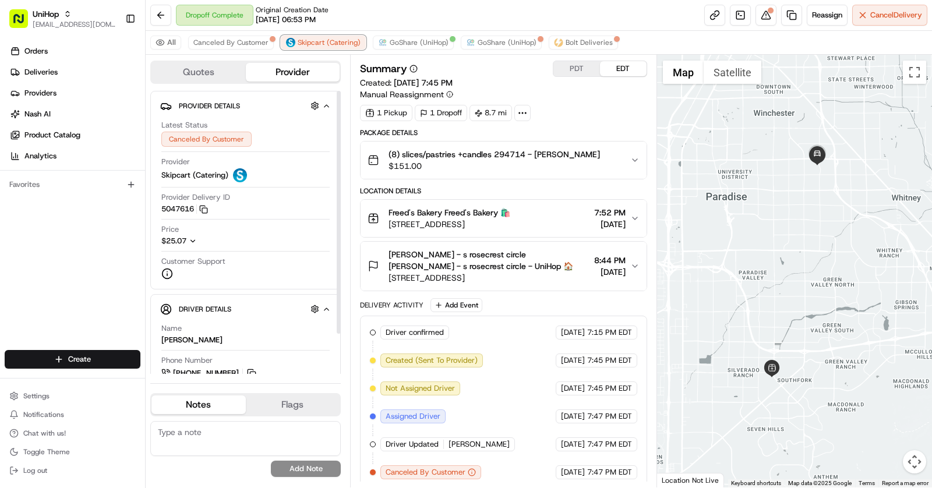
scroll to position [47, 0]
click at [197, 245] on div "Price $25.07" at bounding box center [245, 237] width 168 height 27
click at [196, 239] on icon "button" at bounding box center [193, 241] width 8 height 8
click at [196, 239] on span "Cancellation Fee" at bounding box center [194, 241] width 66 height 10
